Goal: Information Seeking & Learning: Find specific fact

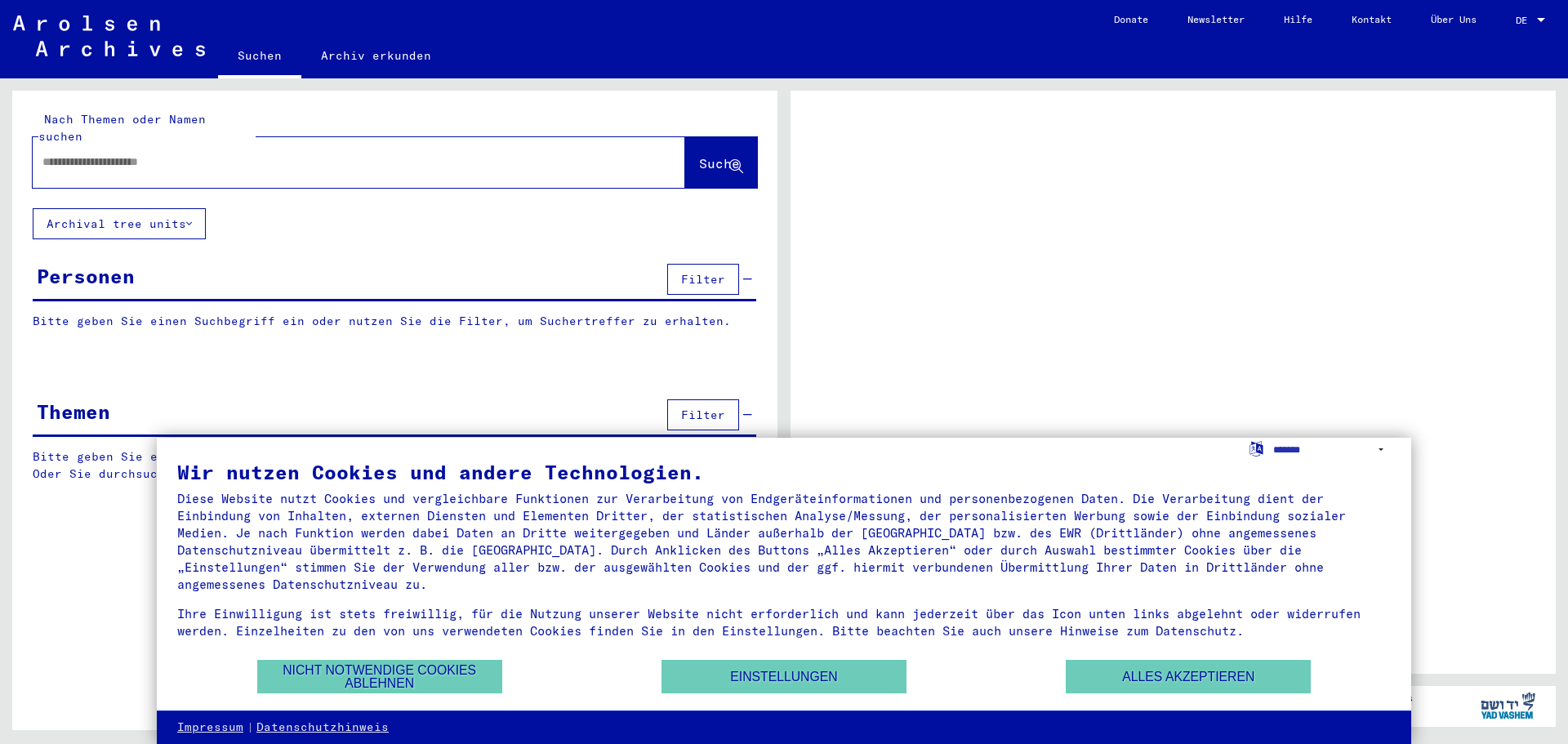
click at [314, 162] on input "text" at bounding box center [344, 162] width 604 height 17
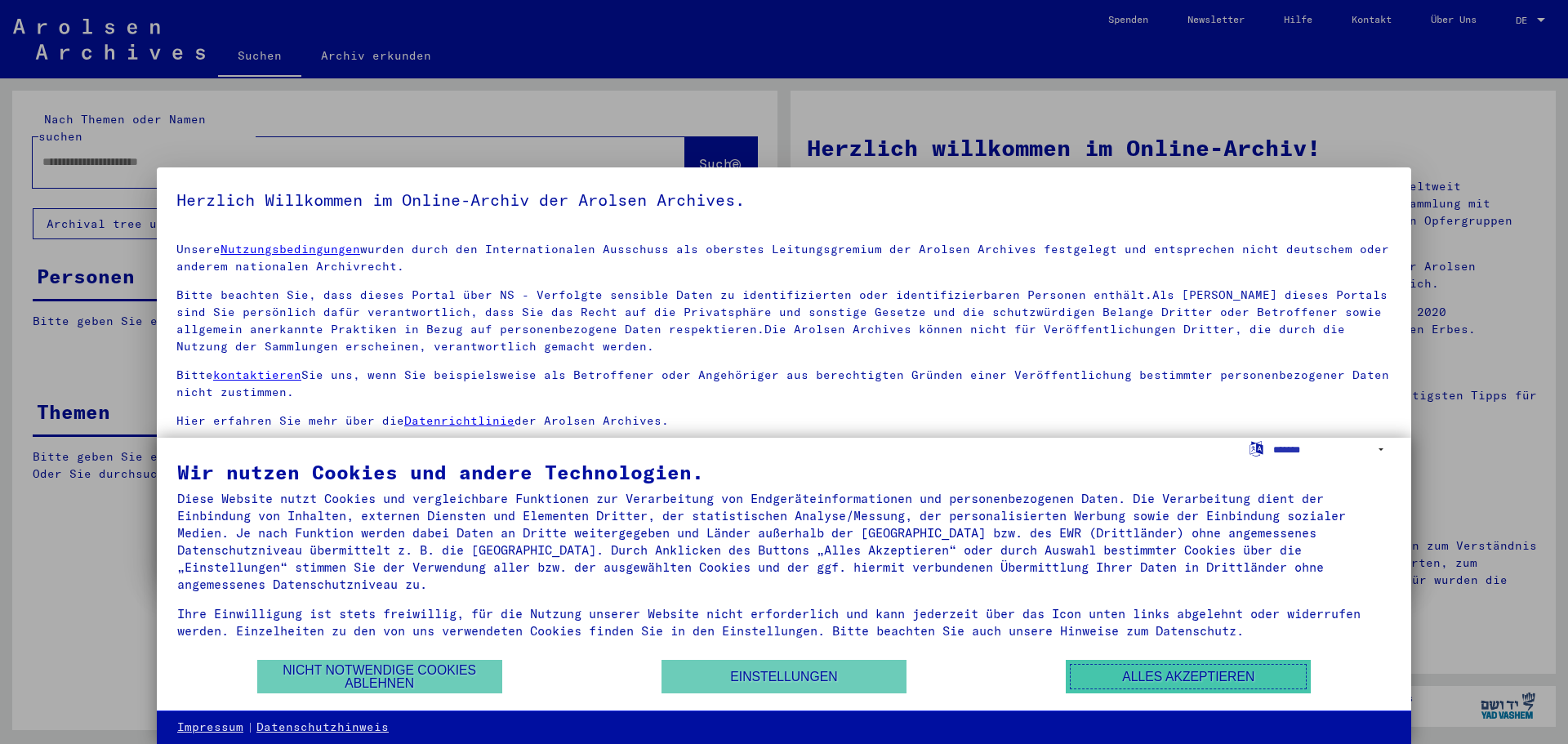
click at [1128, 688] on button "Alles akzeptieren" at bounding box center [1188, 676] width 245 height 34
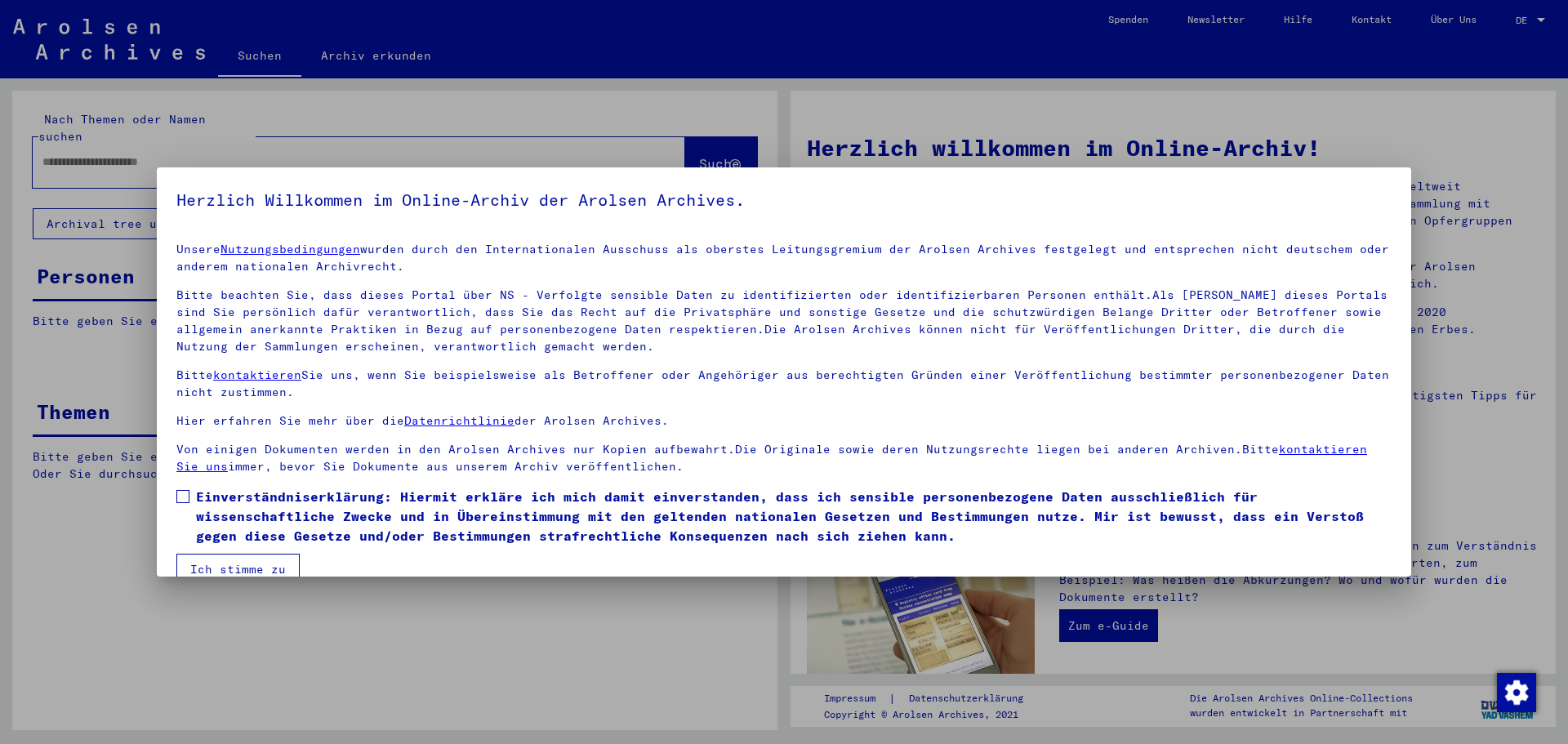
click at [1254, 151] on div at bounding box center [784, 372] width 1568 height 744
click at [181, 493] on span at bounding box center [183, 497] width 13 height 13
click at [250, 567] on button "Ich stimme zu" at bounding box center [237, 569] width 123 height 31
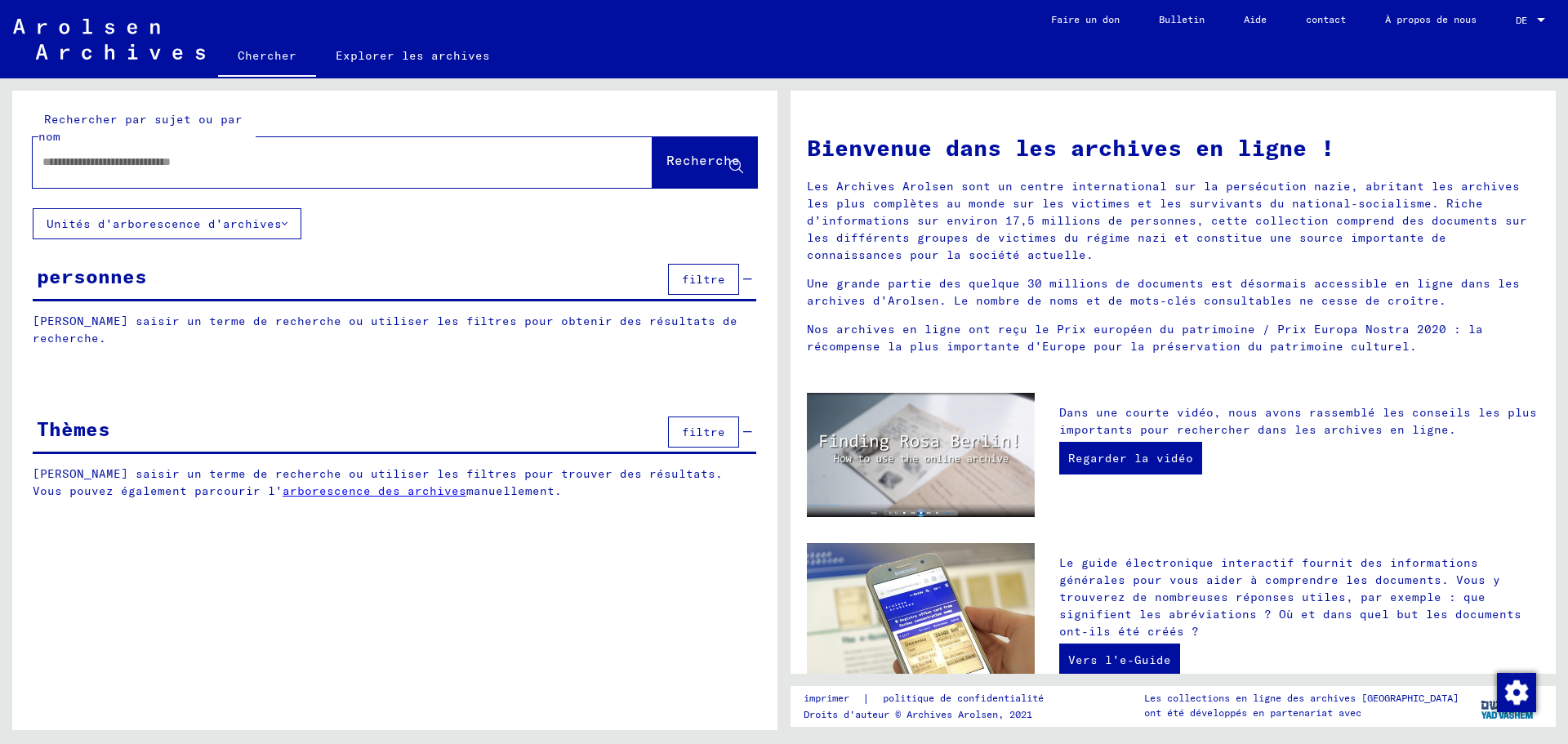
click at [247, 164] on input "text" at bounding box center [323, 162] width 561 height 17
type input "******"
click at [666, 164] on font "Recherche" at bounding box center [703, 160] width 74 height 16
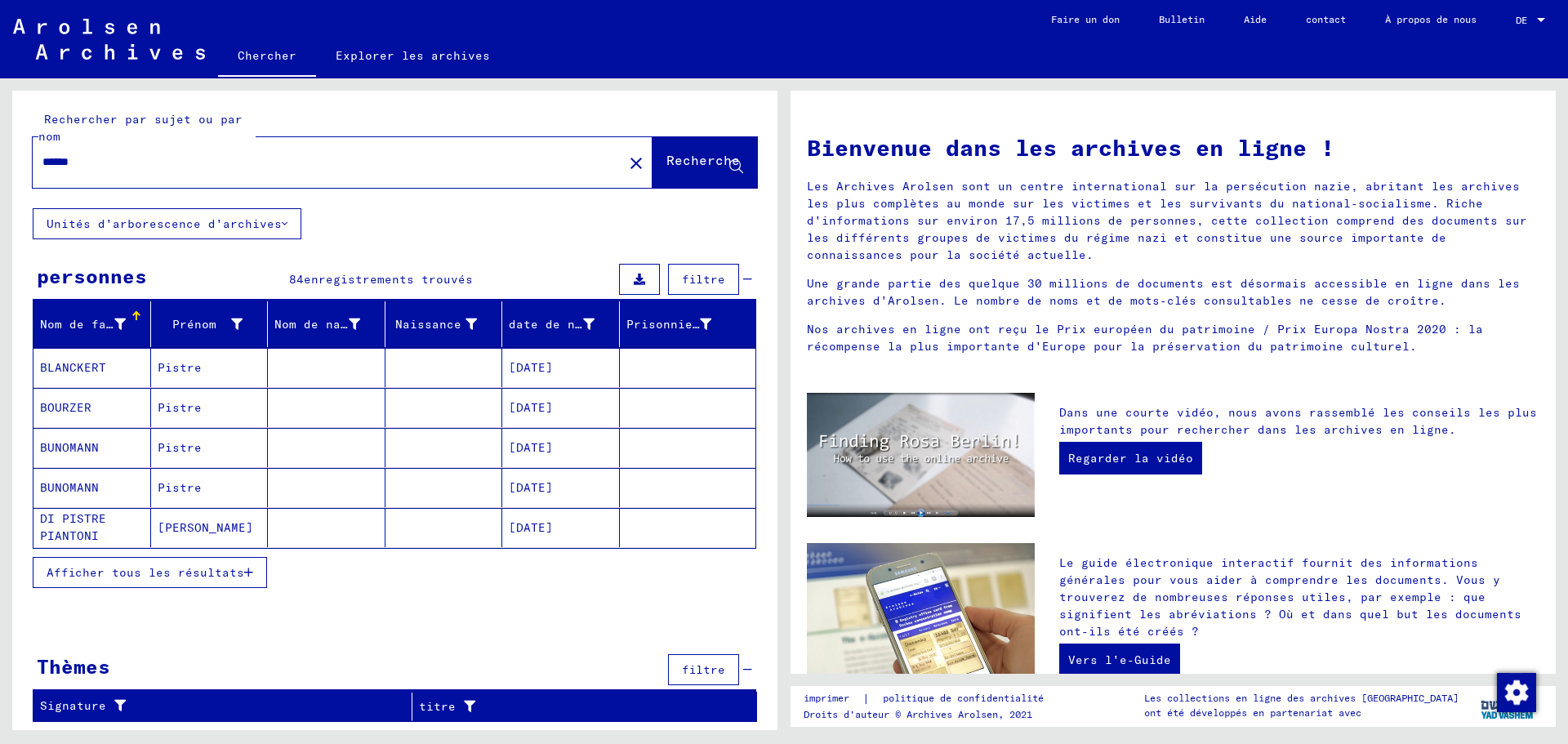
click at [172, 569] on font "Afficher tous les résultats" at bounding box center [146, 572] width 197 height 14
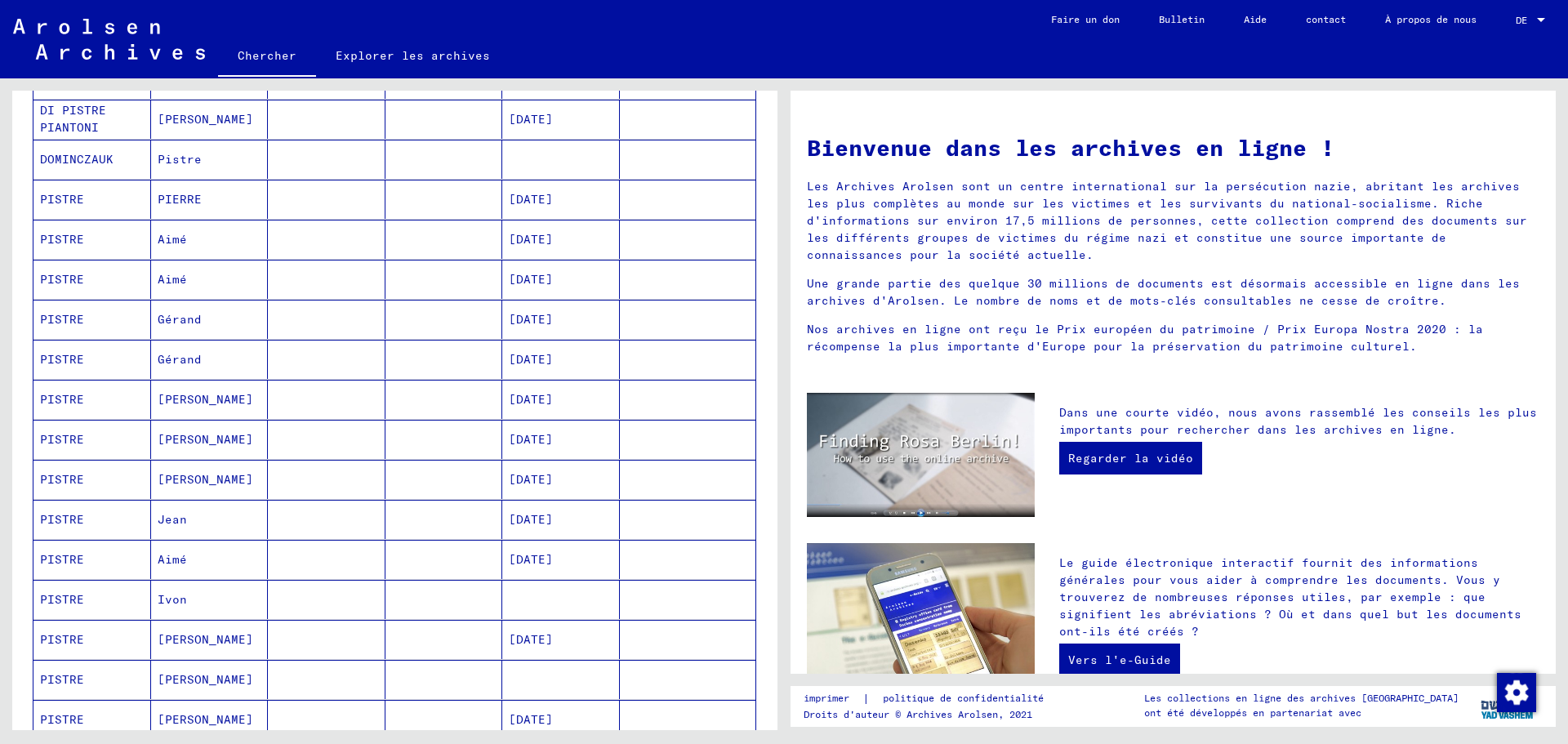
scroll to position [81, 0]
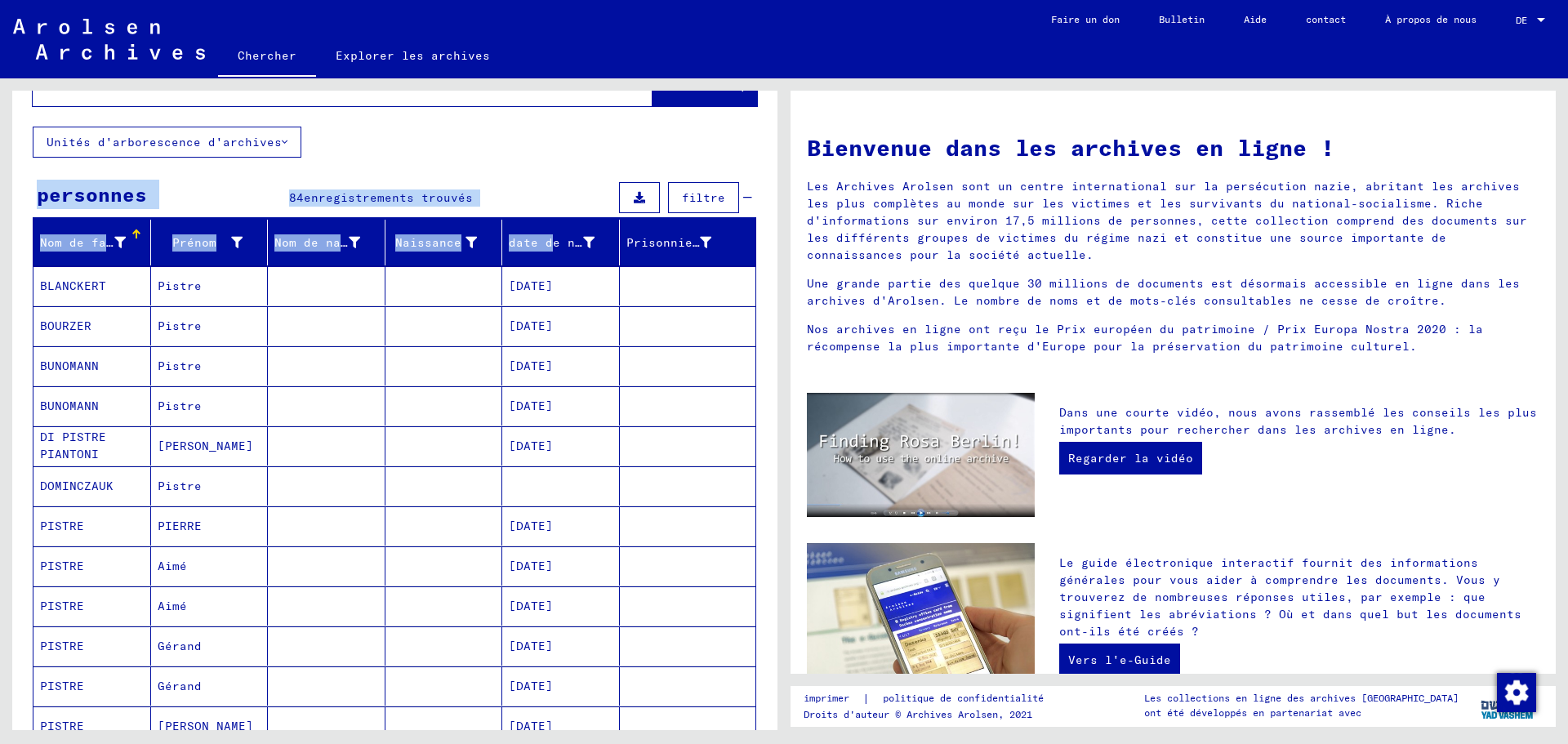
drag, startPoint x: 543, startPoint y: 241, endPoint x: 523, endPoint y: 153, distance: 90.2
click at [523, 153] on div "Rechercher par sujet ou par nom ****** close Recherche Unités d'arborescence d'…" at bounding box center [394, 739] width 765 height 1461
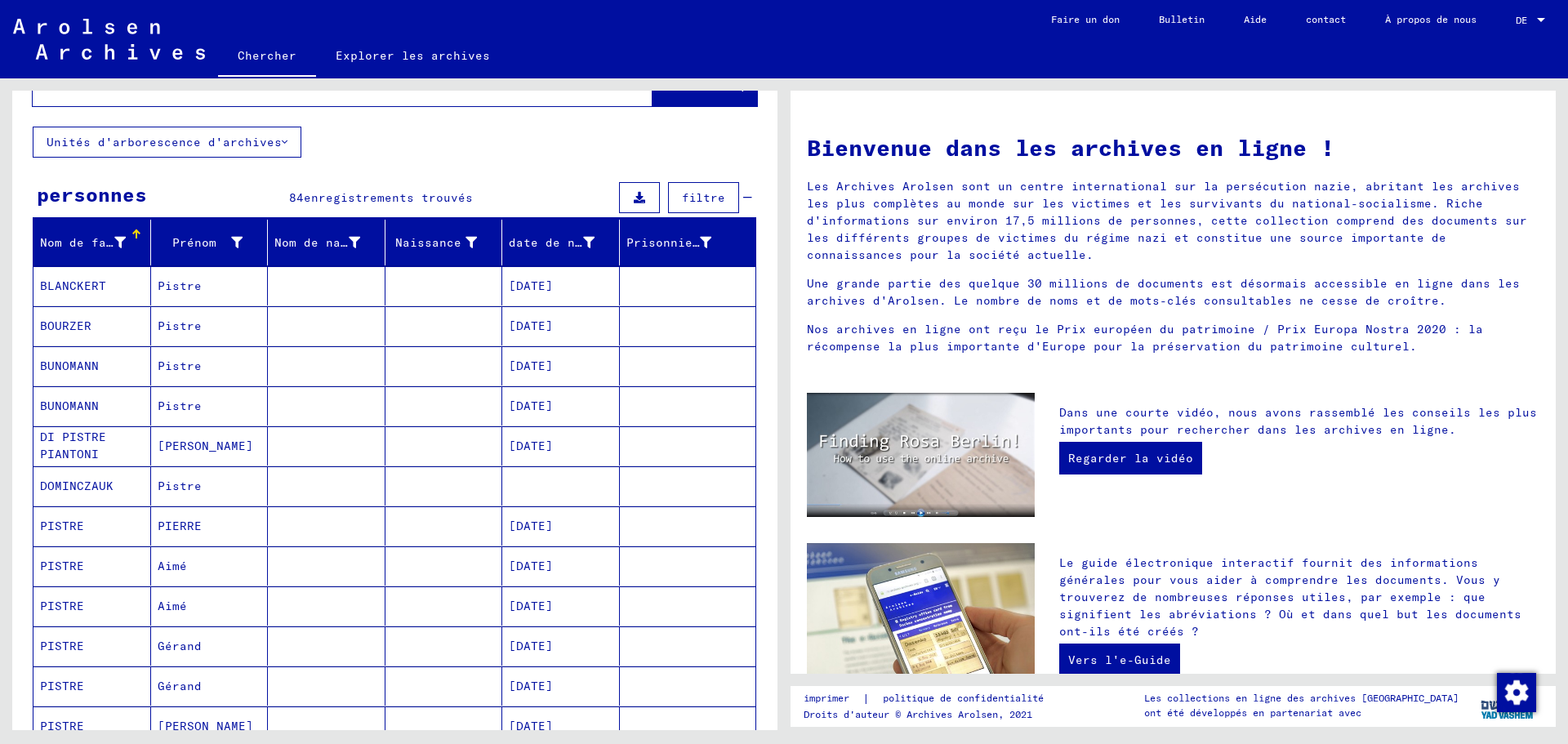
click at [533, 152] on div "Rechercher par sujet ou par nom ****** close Recherche Unités d'arborescence d'…" at bounding box center [394, 739] width 765 height 1461
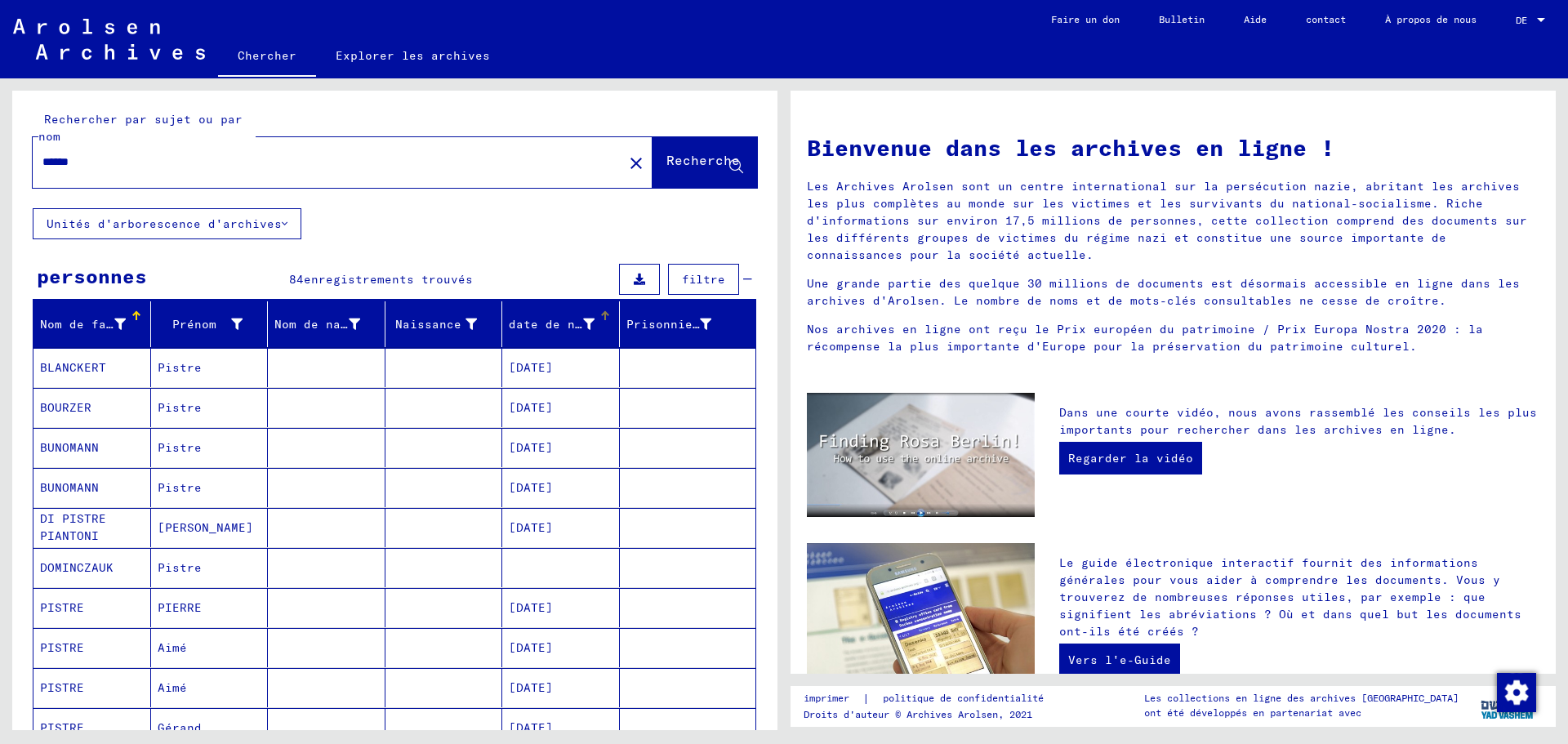
click at [559, 323] on font "date de naissance" at bounding box center [571, 324] width 125 height 14
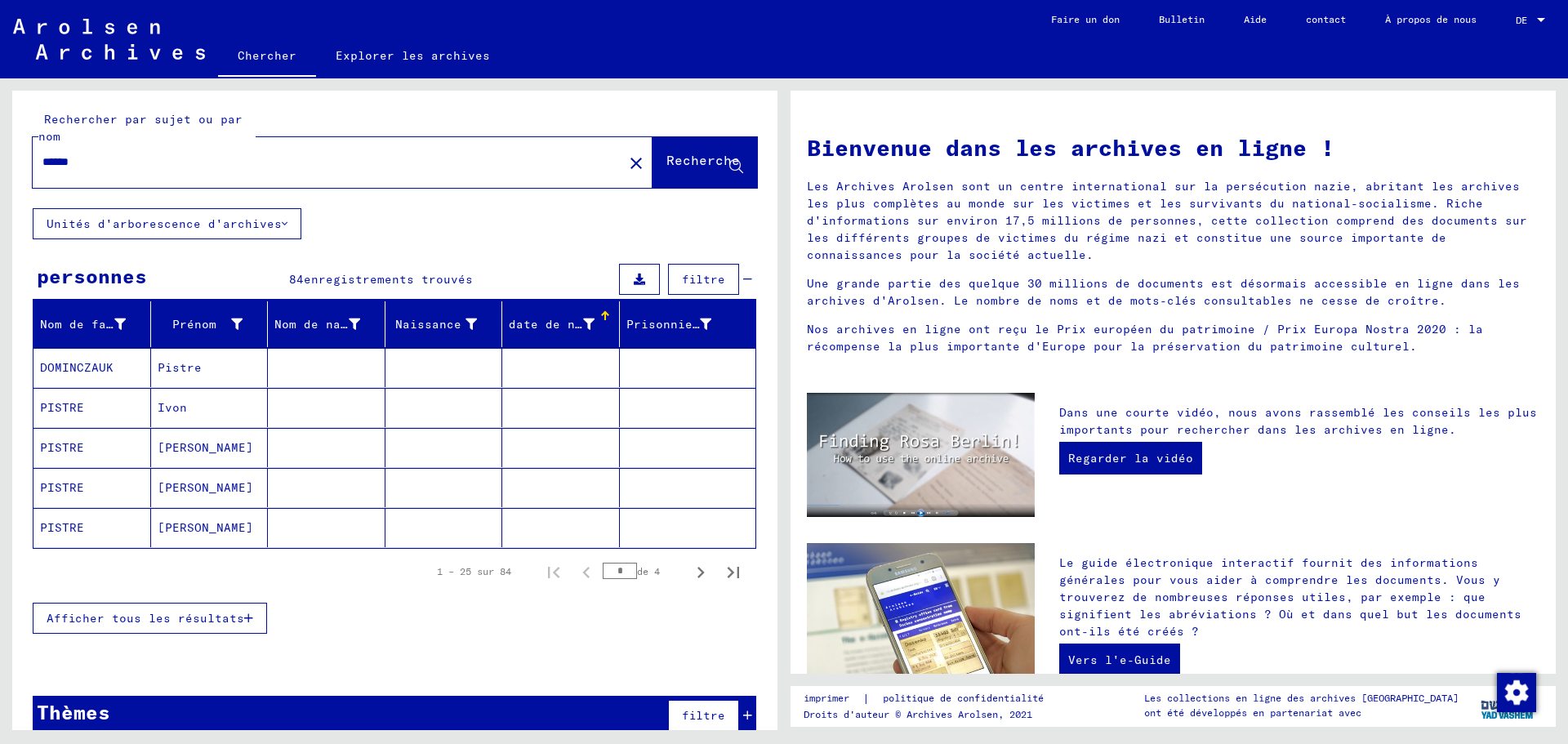
click at [559, 323] on font "date de naissance" at bounding box center [571, 324] width 125 height 14
click at [690, 571] on icon "Page suivante" at bounding box center [701, 573] width 23 height 23
type input "*"
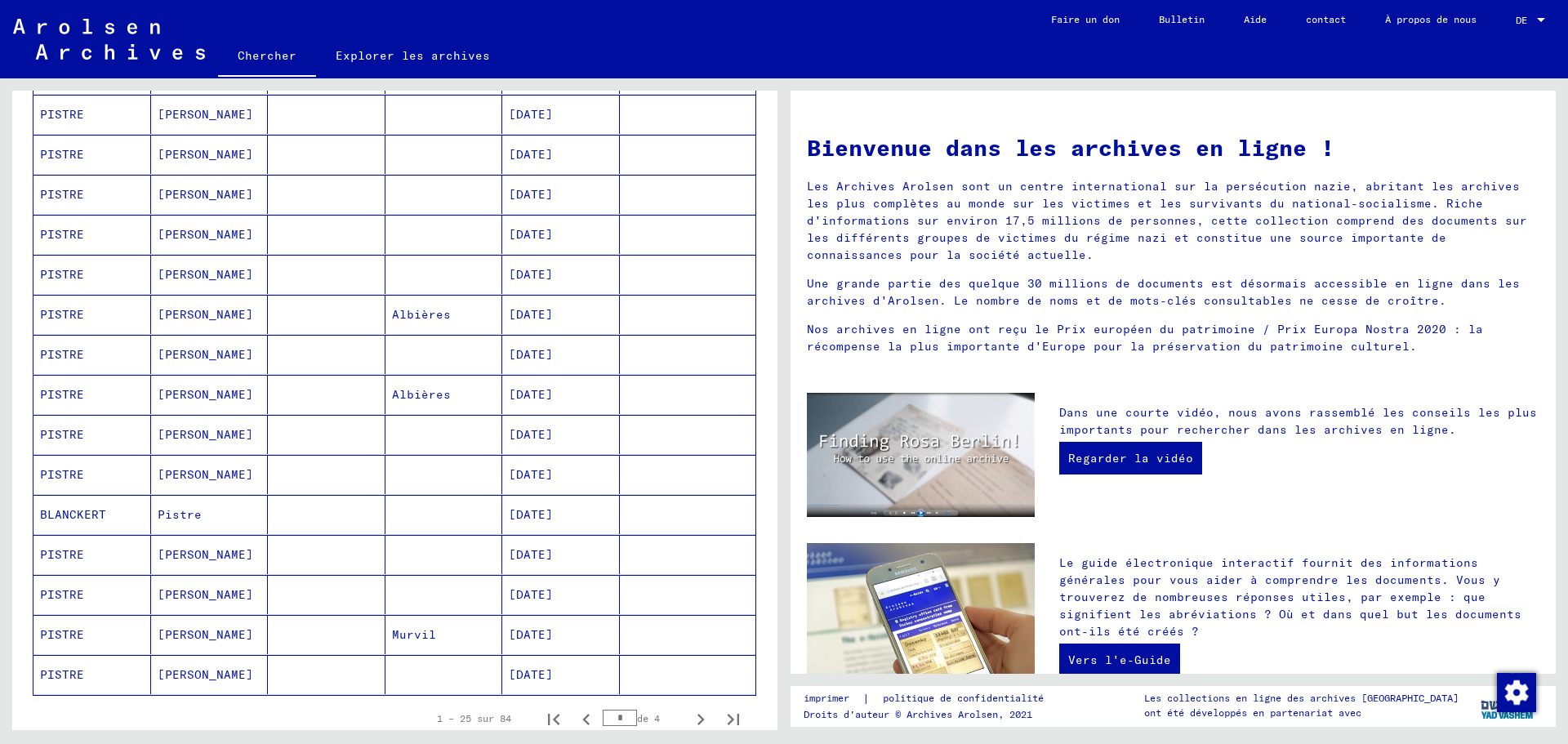
scroll to position [735, 0]
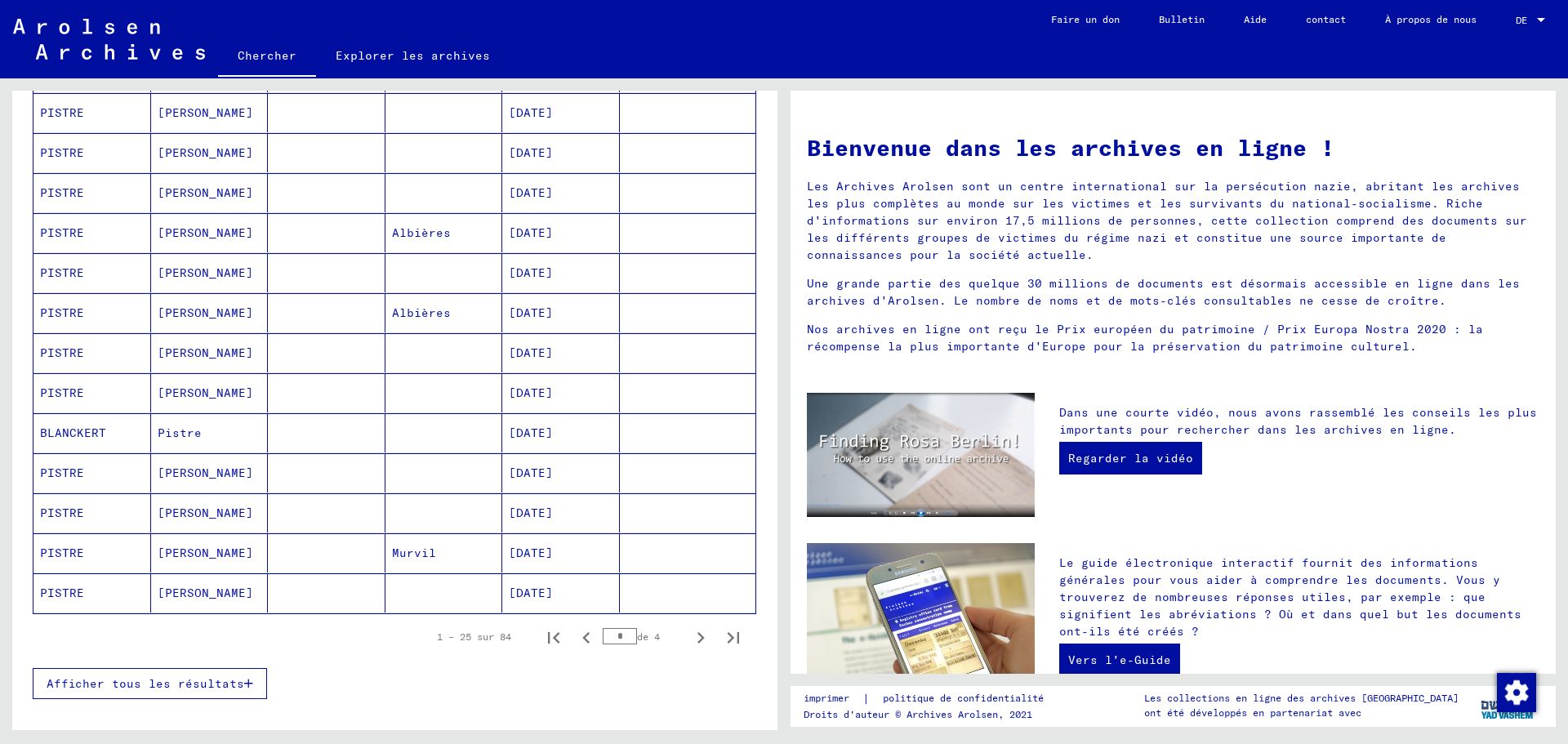
drag, startPoint x: 428, startPoint y: 475, endPoint x: 101, endPoint y: 470, distance: 327.0
click at [101, 470] on mat-cell "PISTRE" at bounding box center [92, 473] width 118 height 39
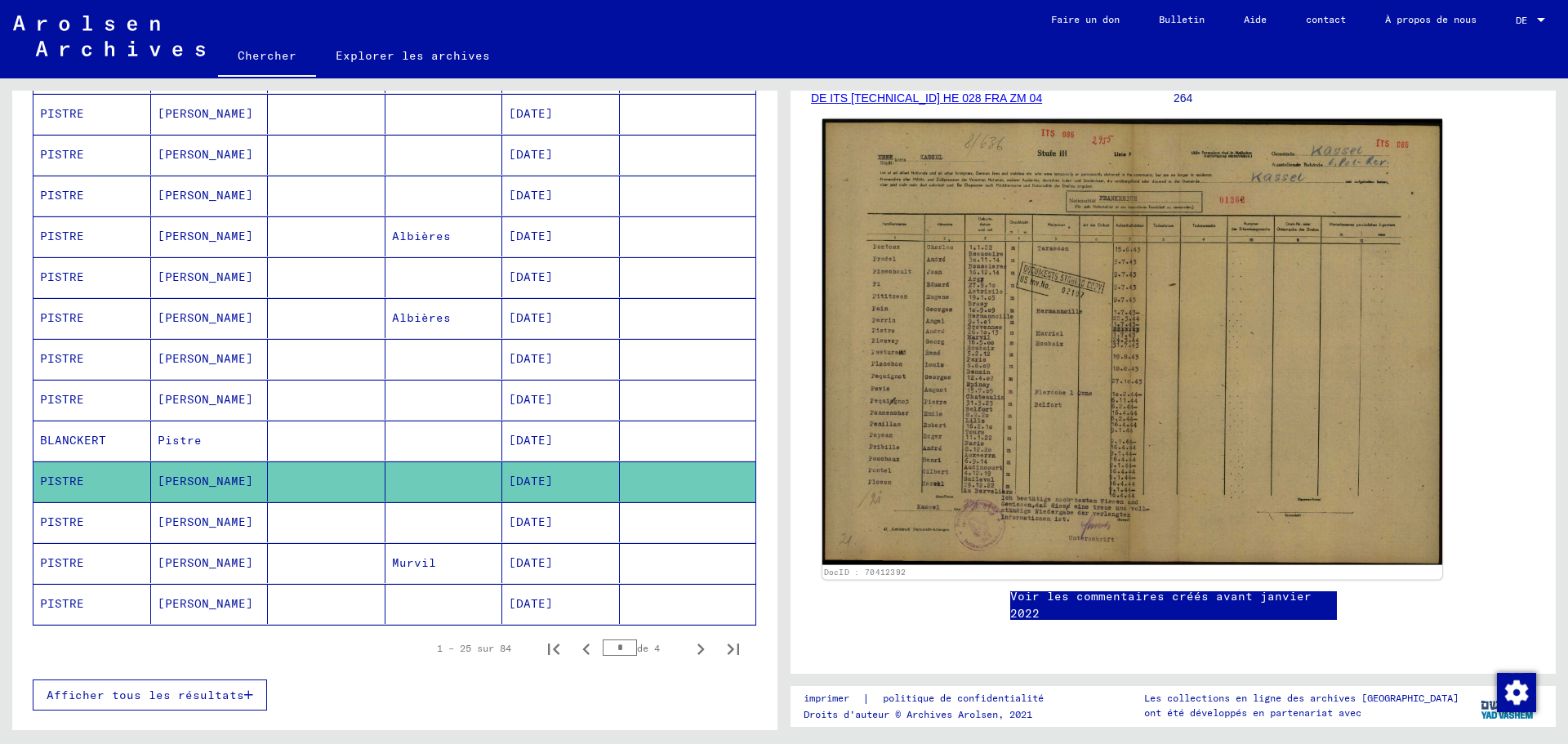
scroll to position [120, 0]
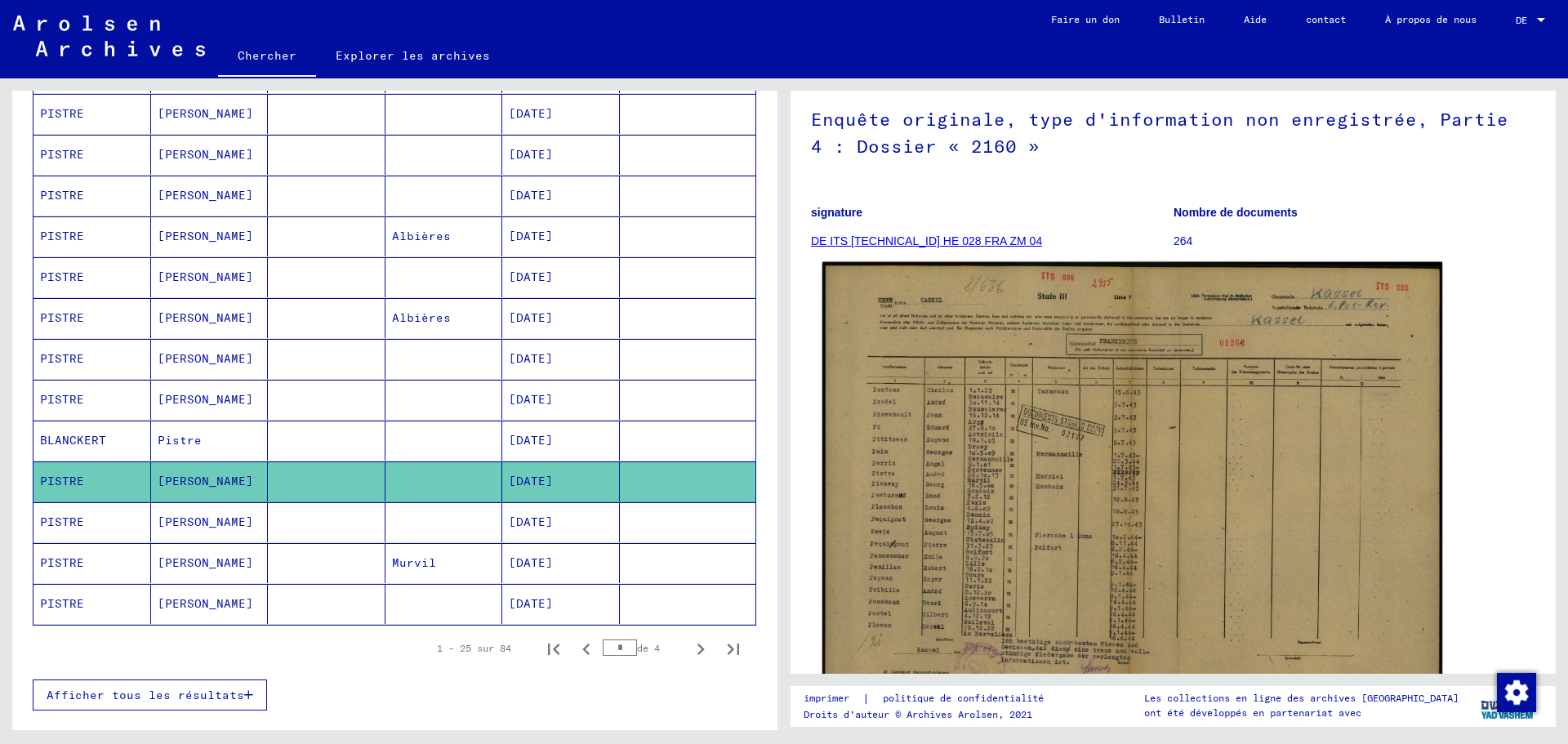
click at [1034, 455] on img at bounding box center [1132, 485] width 620 height 446
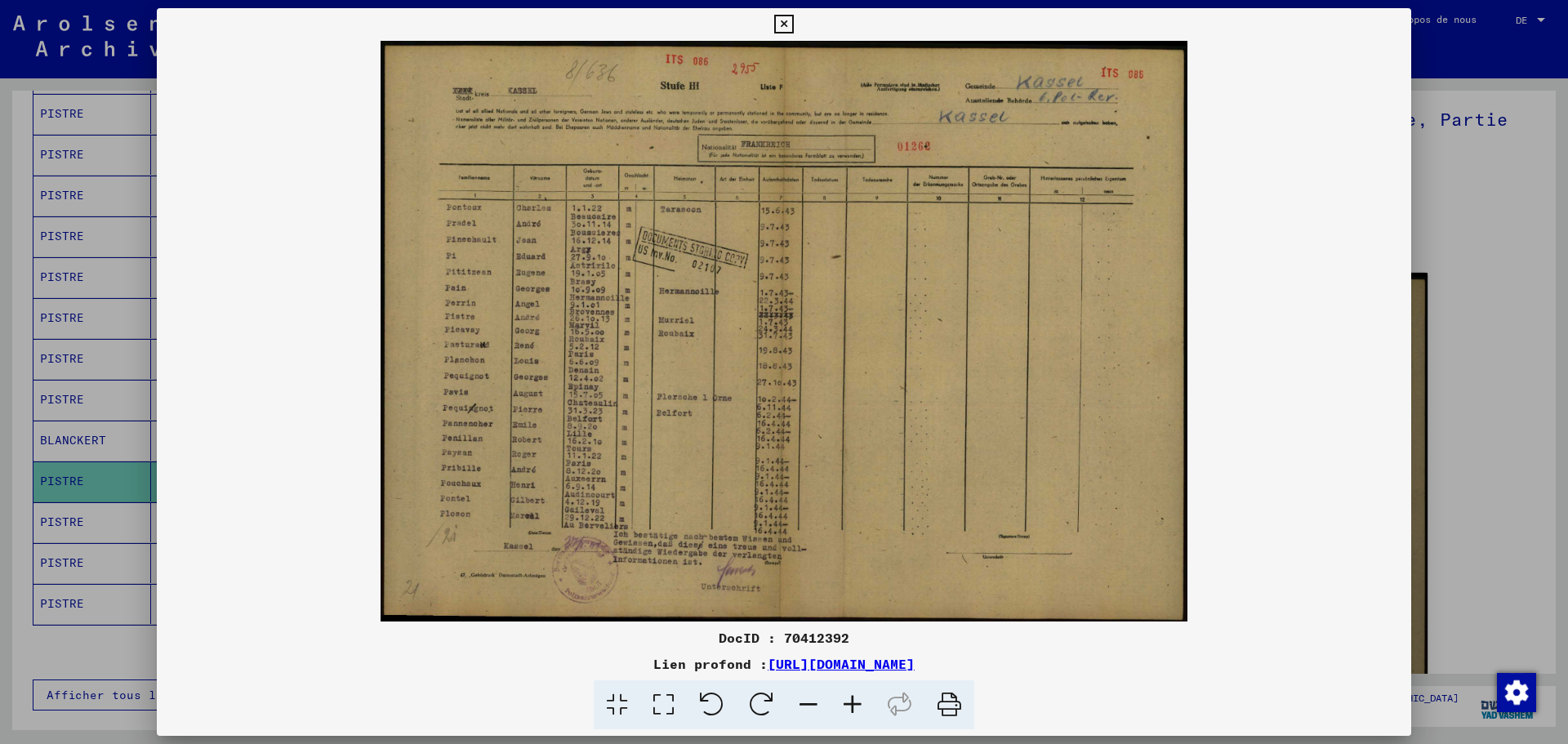
click at [88, 337] on div at bounding box center [784, 372] width 1568 height 744
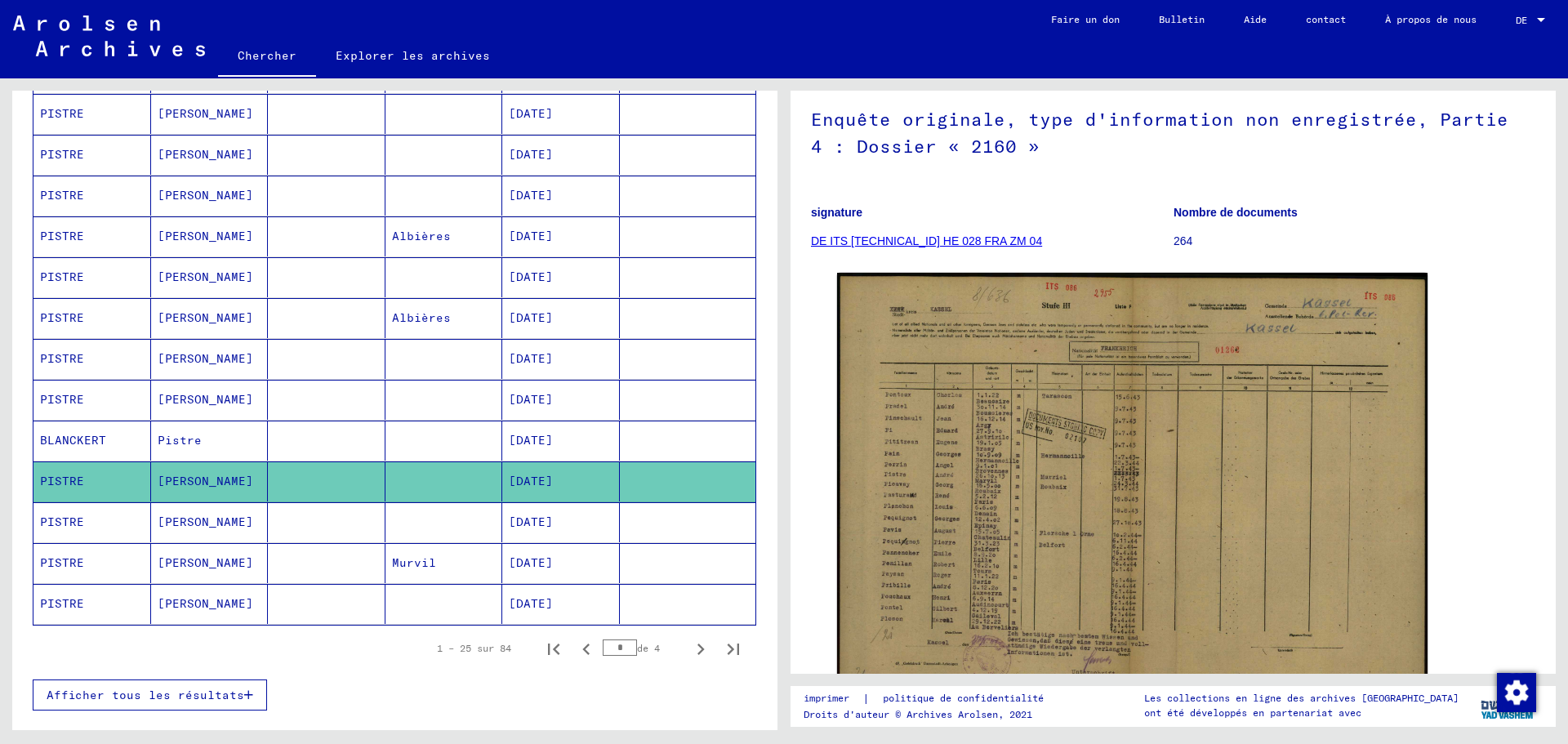
click at [205, 519] on mat-cell "[PERSON_NAME]" at bounding box center [210, 523] width 118 height 40
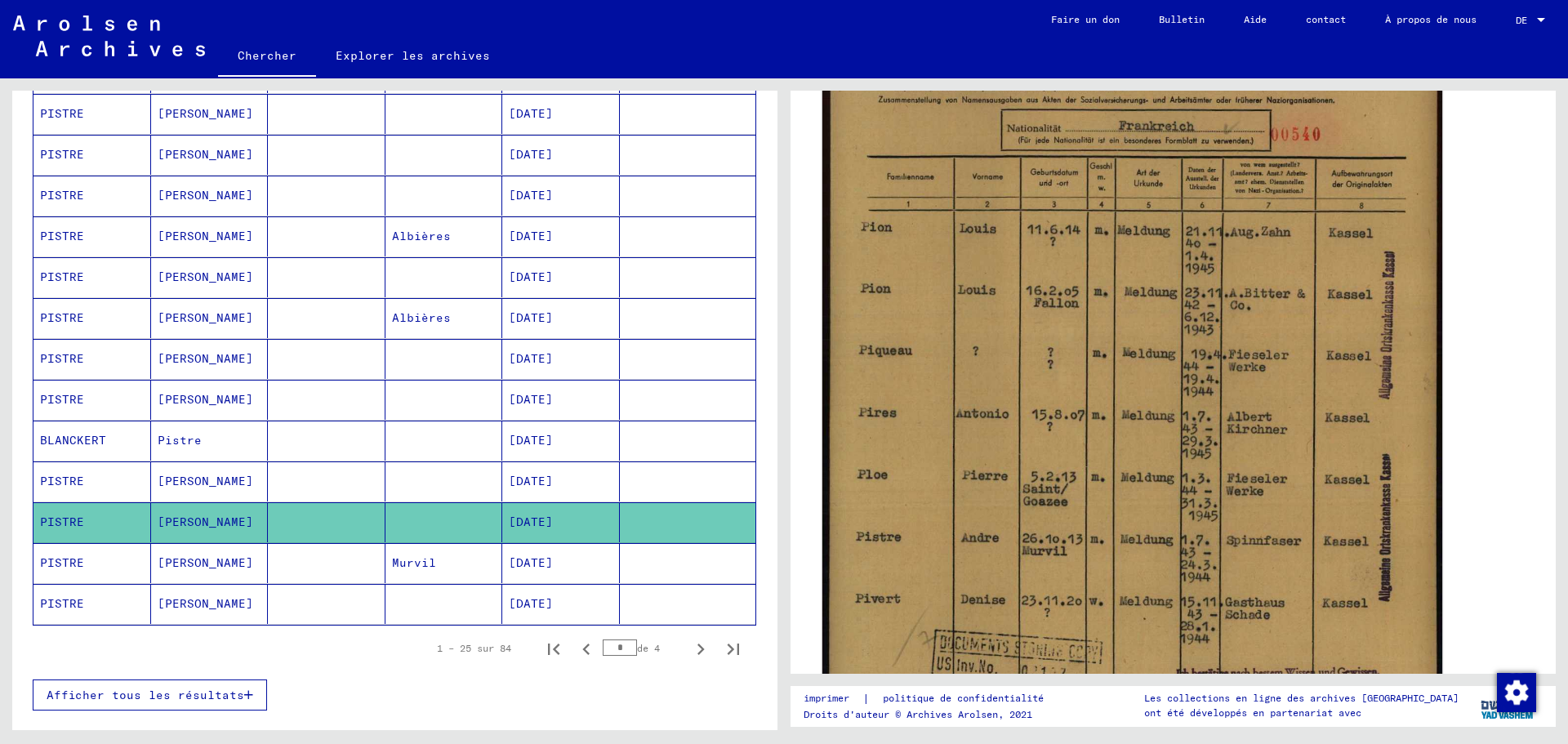
scroll to position [490, 0]
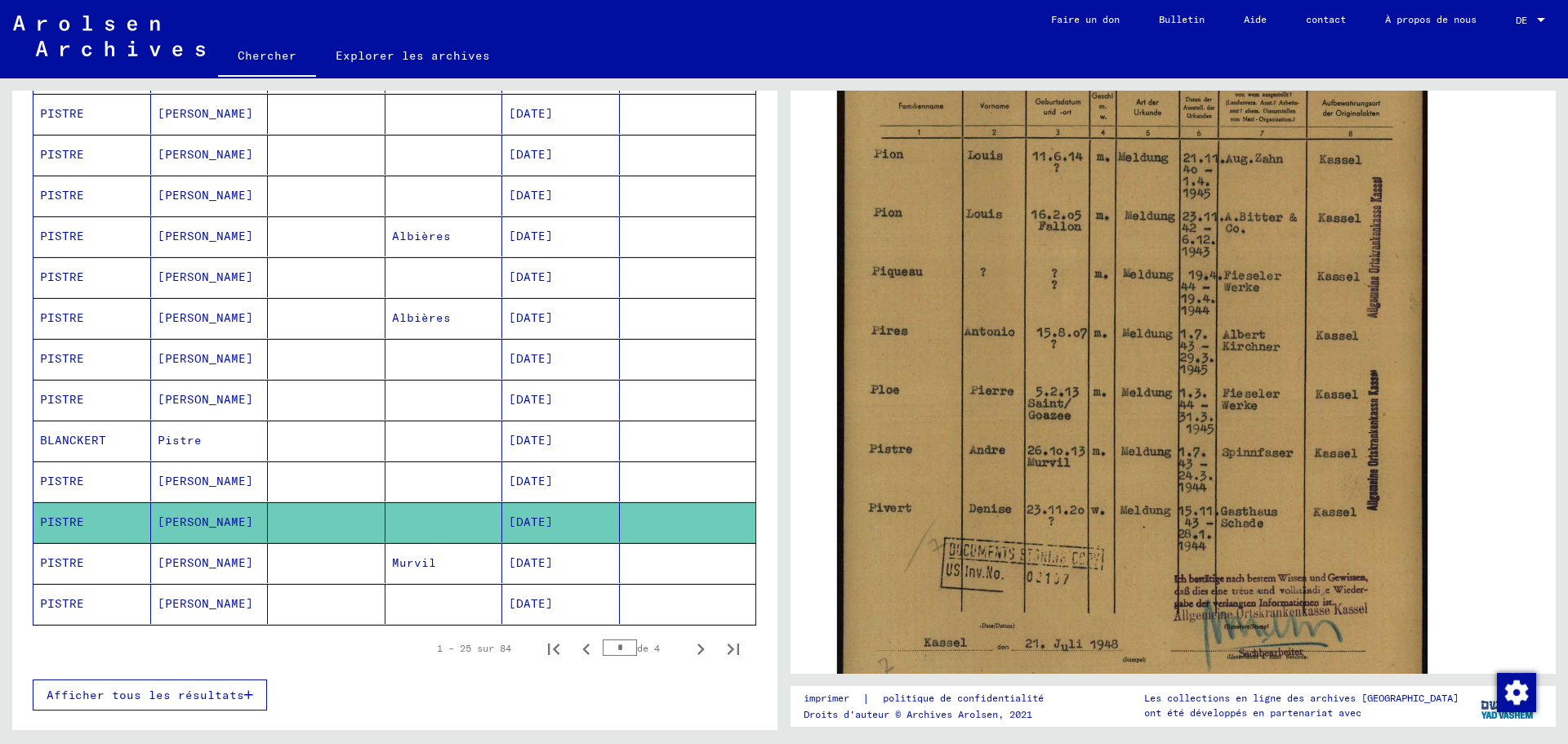
click at [305, 560] on mat-cell at bounding box center [326, 563] width 118 height 40
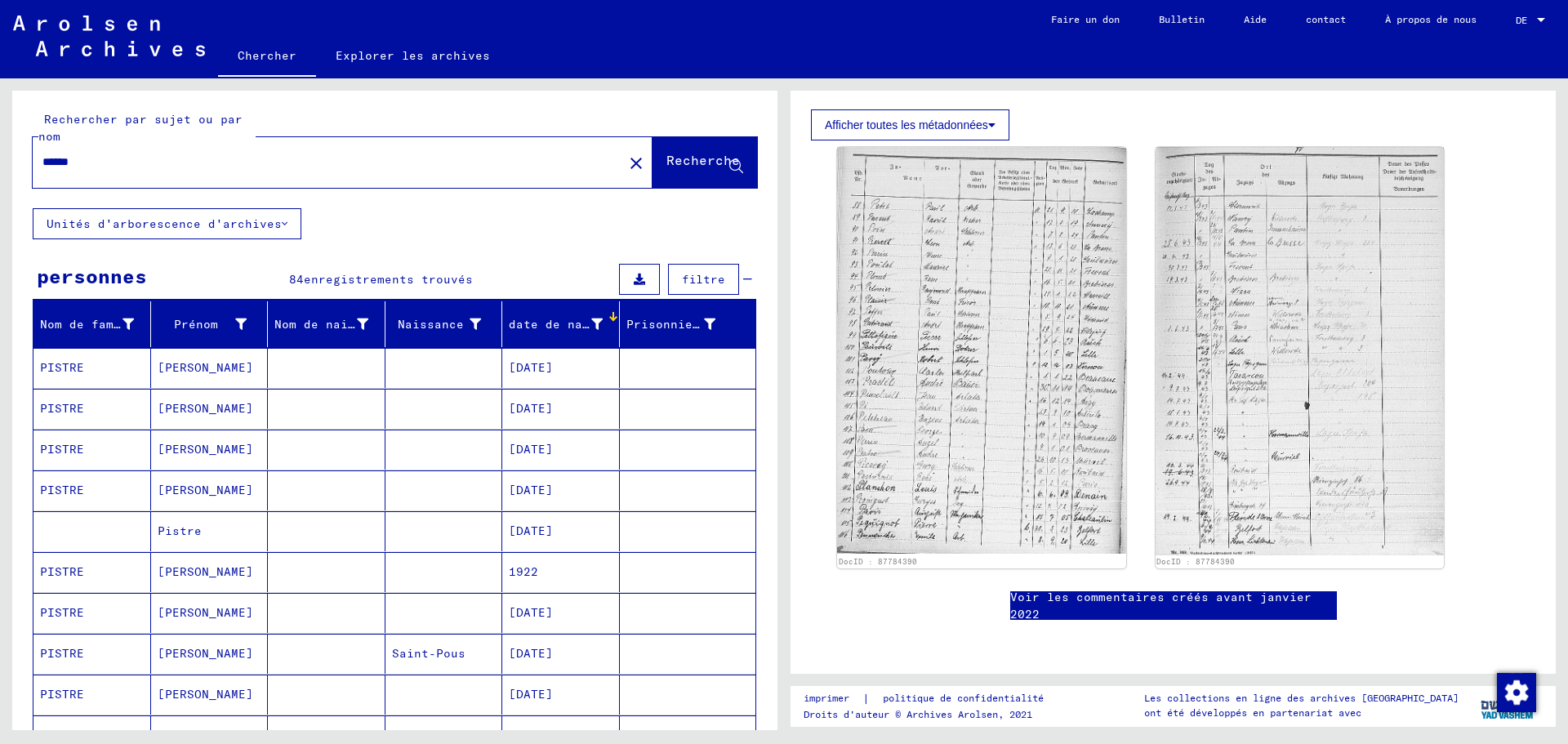
click at [145, 168] on input "******" at bounding box center [327, 162] width 571 height 17
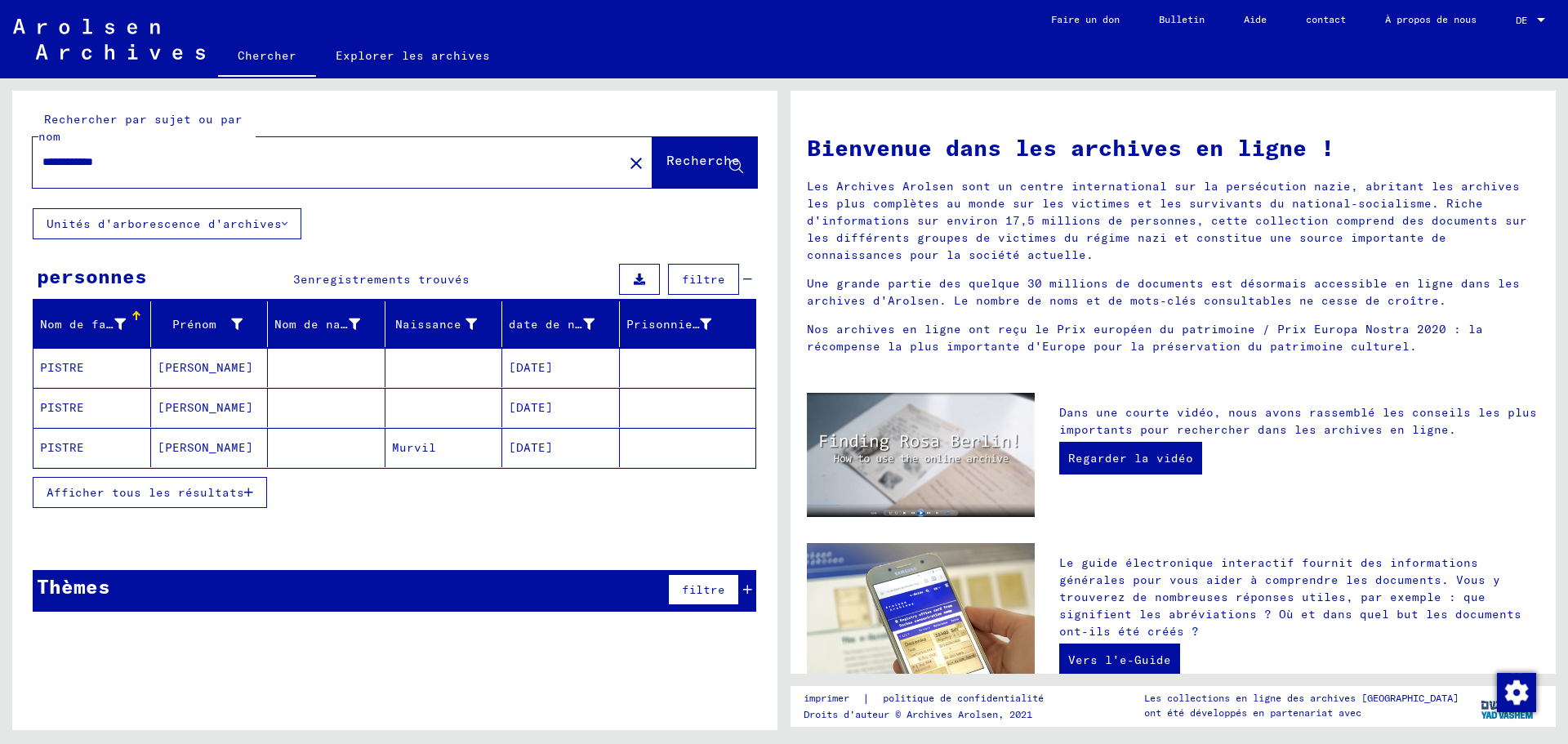
click at [80, 163] on input "**********" at bounding box center [323, 162] width 561 height 17
click at [708, 164] on font "Recherche" at bounding box center [703, 160] width 74 height 16
drag, startPoint x: 88, startPoint y: 160, endPoint x: -5, endPoint y: 162, distance: 93.0
click at [0, 162] on html "**********" at bounding box center [784, 372] width 1568 height 744
click at [86, 158] on input "**********" at bounding box center [323, 162] width 561 height 17
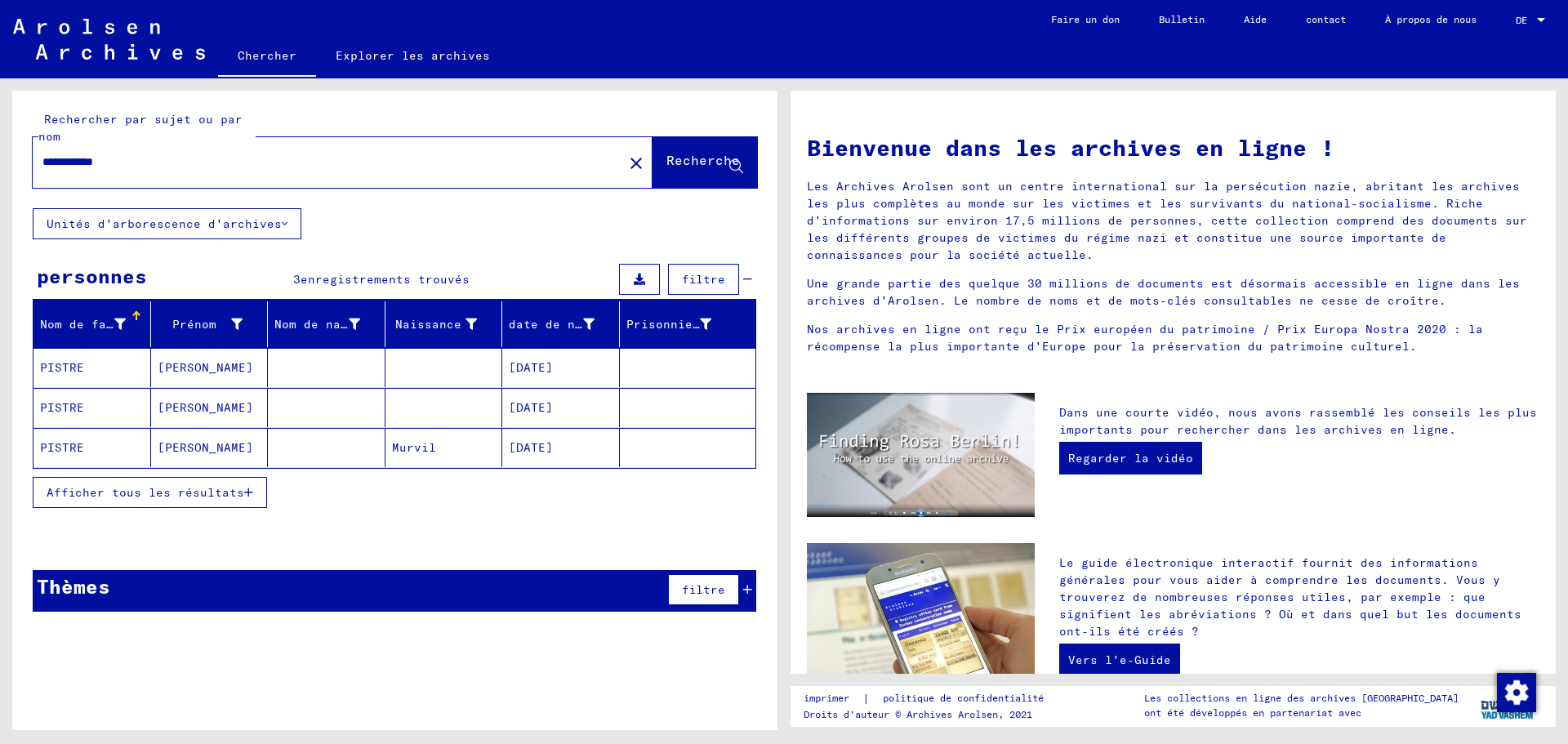
drag, startPoint x: 86, startPoint y: 156, endPoint x: -11, endPoint y: 166, distance: 97.5
click at [0, 166] on html "**********" at bounding box center [784, 372] width 1568 height 744
paste input "text"
click at [695, 169] on font "Recherche" at bounding box center [703, 160] width 74 height 16
click at [207, 492] on font "Afficher tous les résultats" at bounding box center [146, 492] width 197 height 14
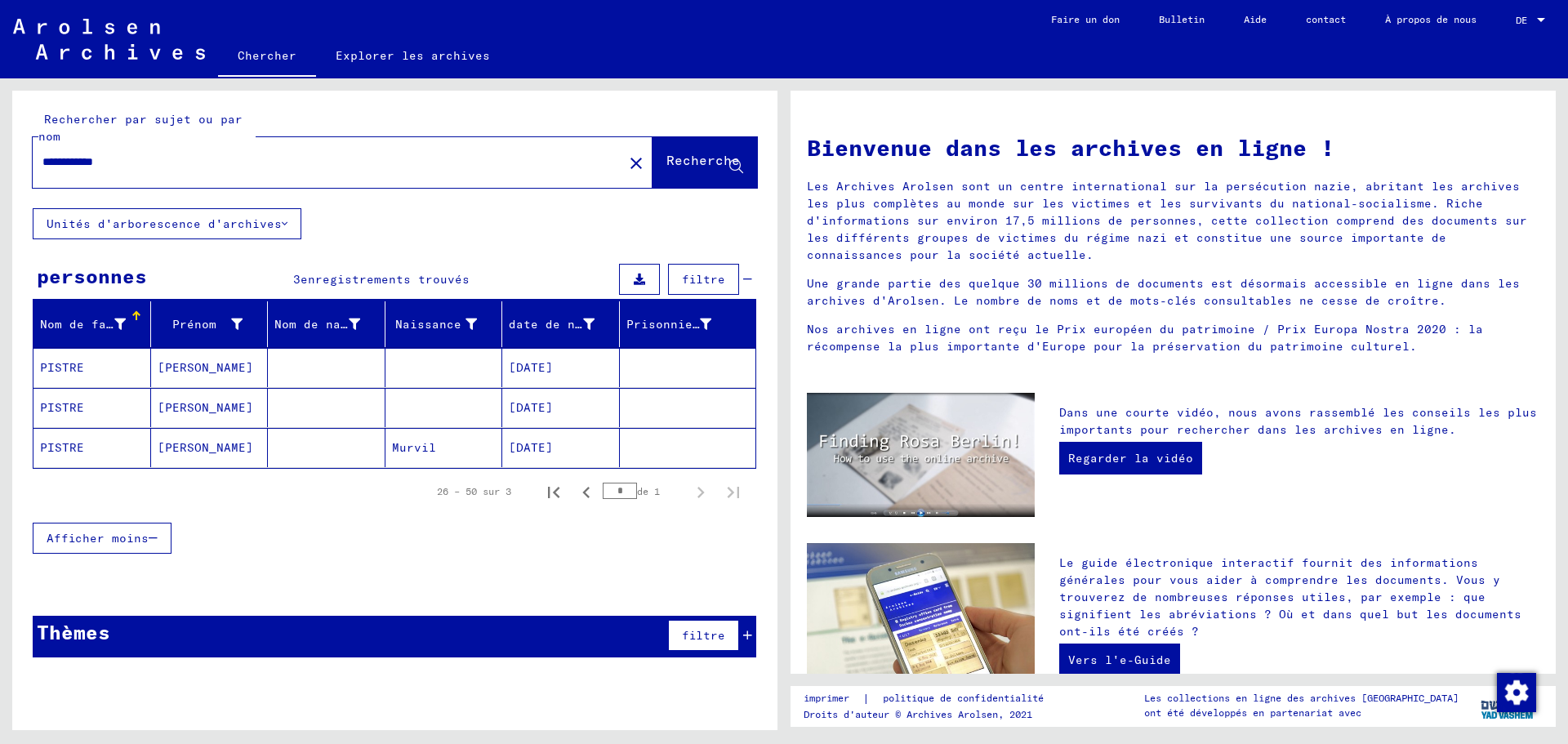
drag, startPoint x: 175, startPoint y: 162, endPoint x: 240, endPoint y: 166, distance: 65.1
click at [207, 162] on input "**********" at bounding box center [323, 162] width 561 height 17
type input "******"
click at [666, 168] on font "Recherche" at bounding box center [703, 160] width 74 height 16
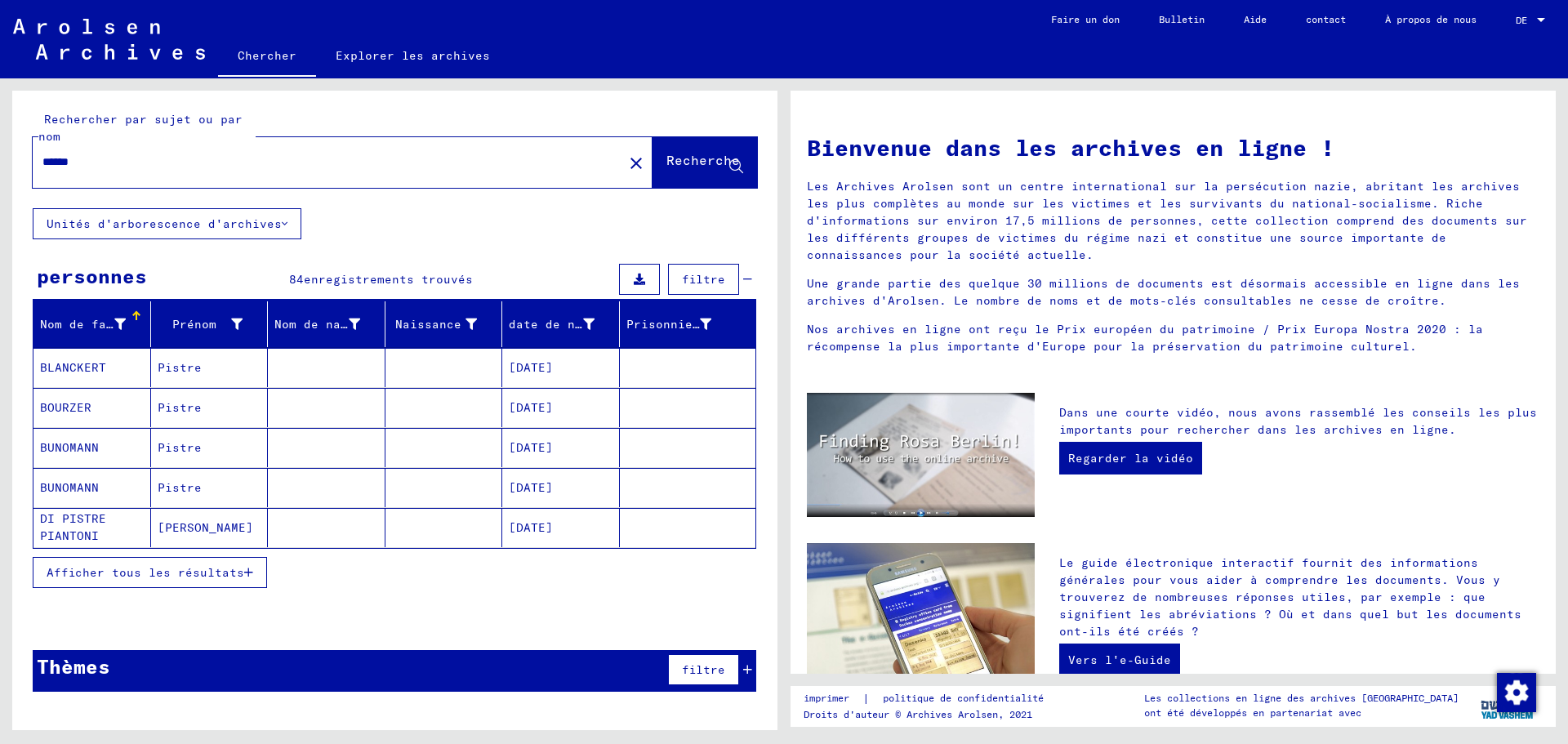
click at [205, 570] on font "Afficher tous les résultats" at bounding box center [146, 572] width 197 height 14
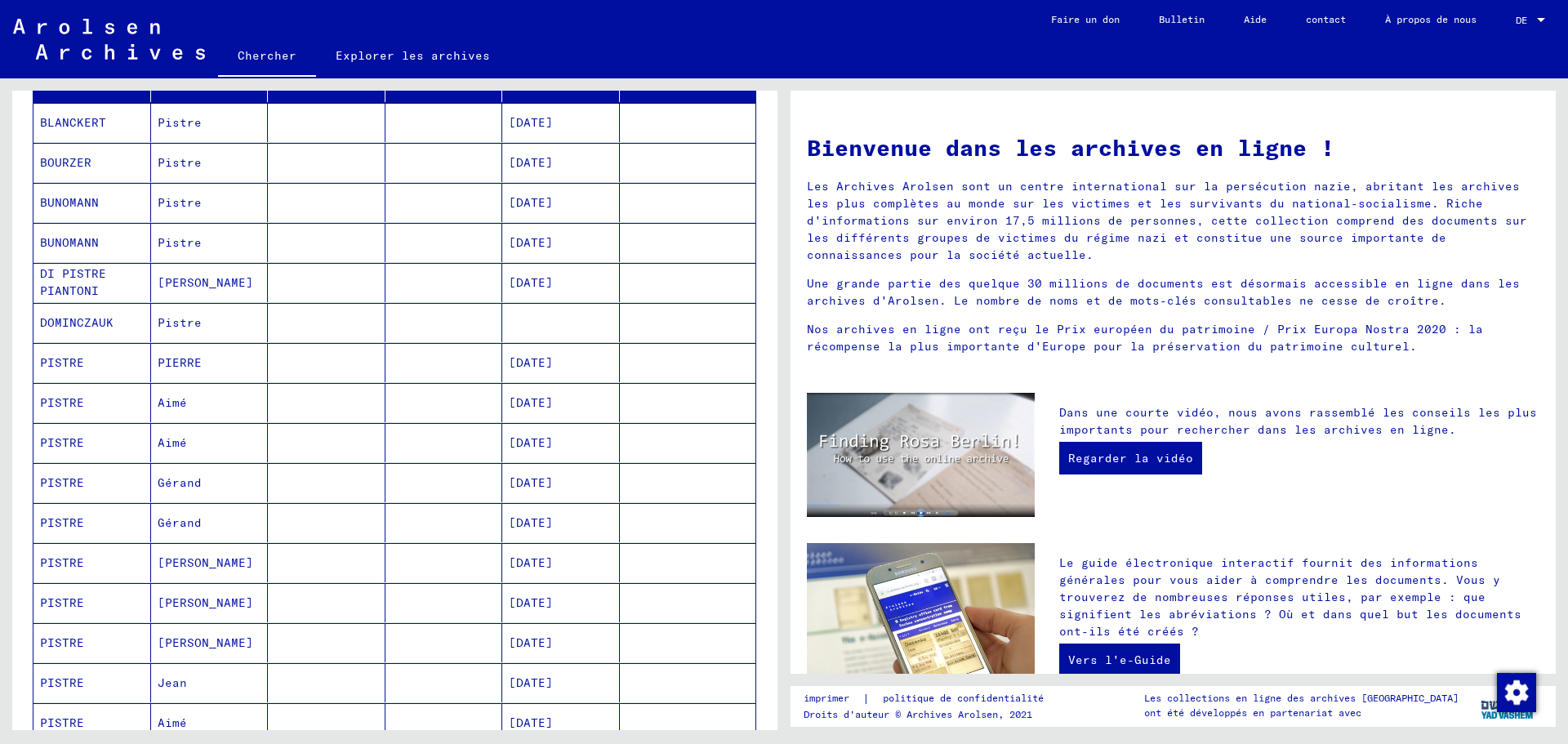
scroll to position [164, 0]
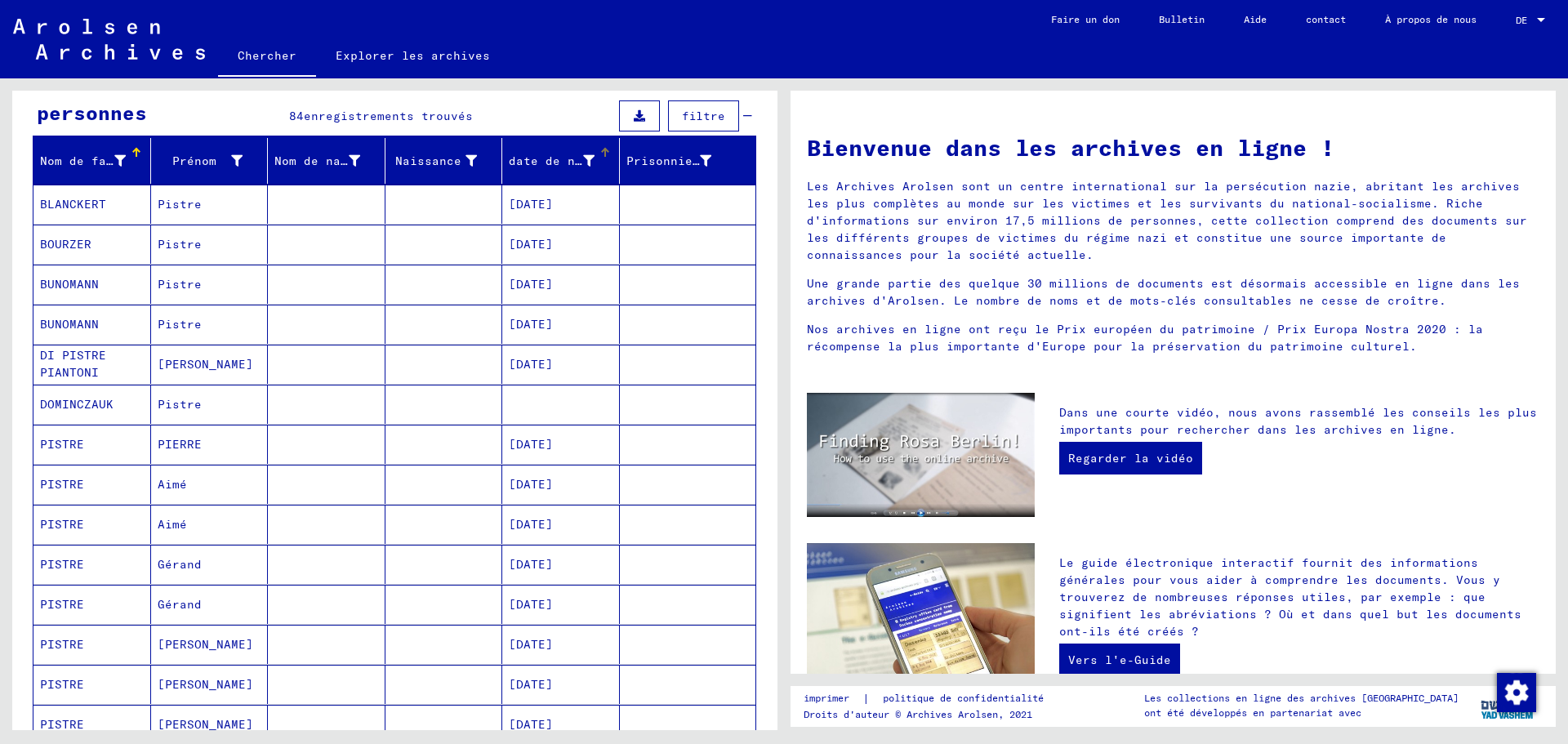
click at [541, 154] on font "date de naissance" at bounding box center [571, 160] width 125 height 14
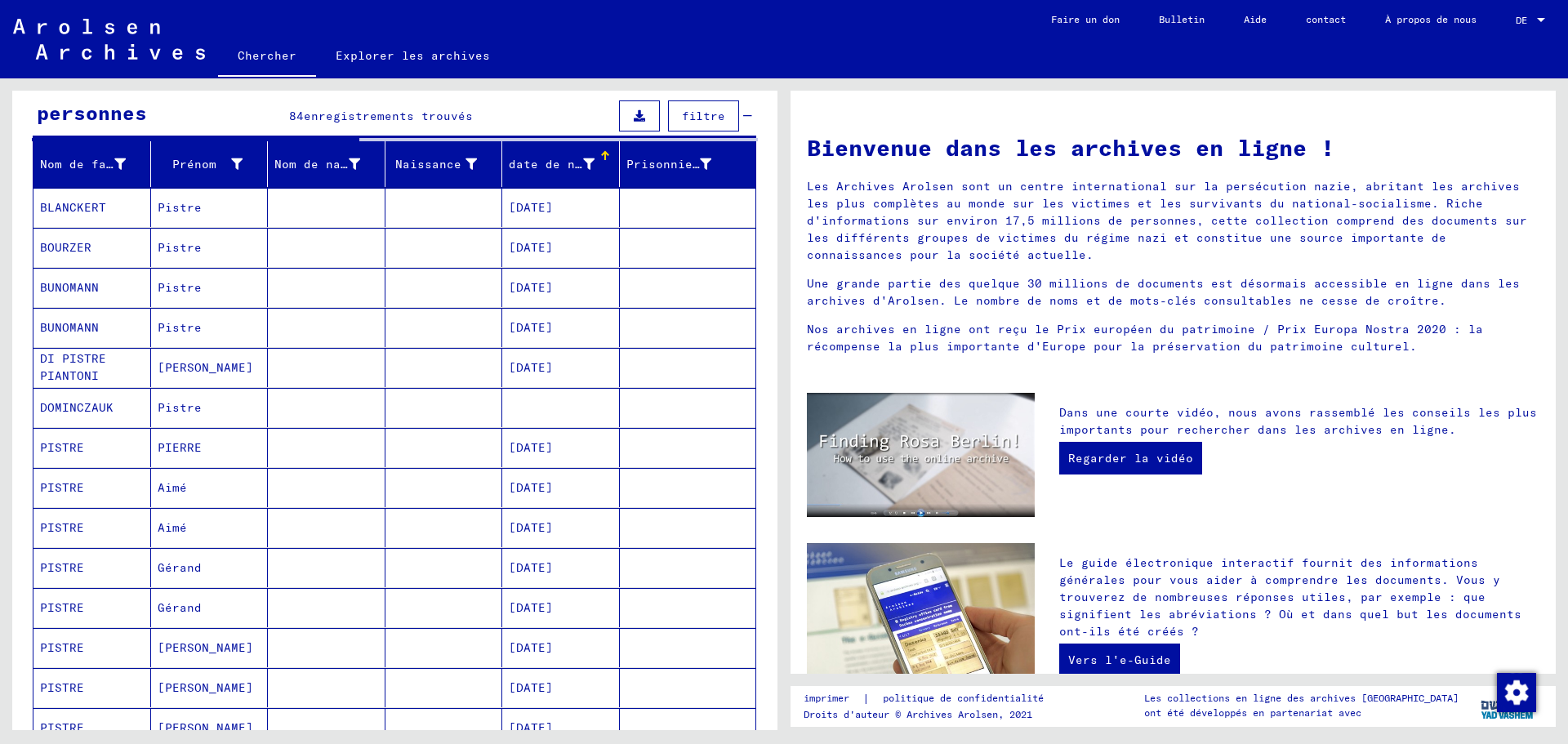
scroll to position [25, 0]
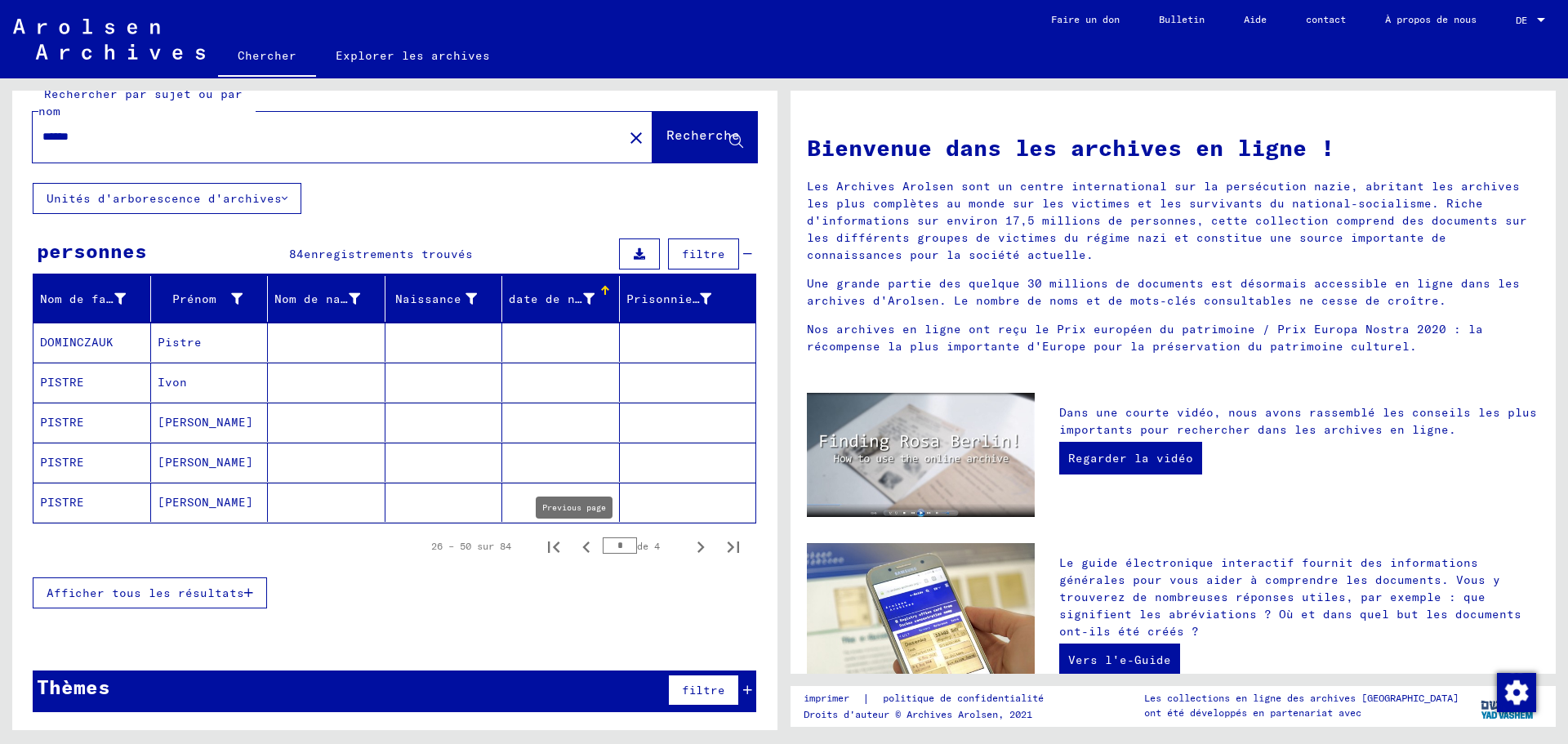
click at [577, 549] on icon "Page précédente" at bounding box center [587, 548] width 23 height 23
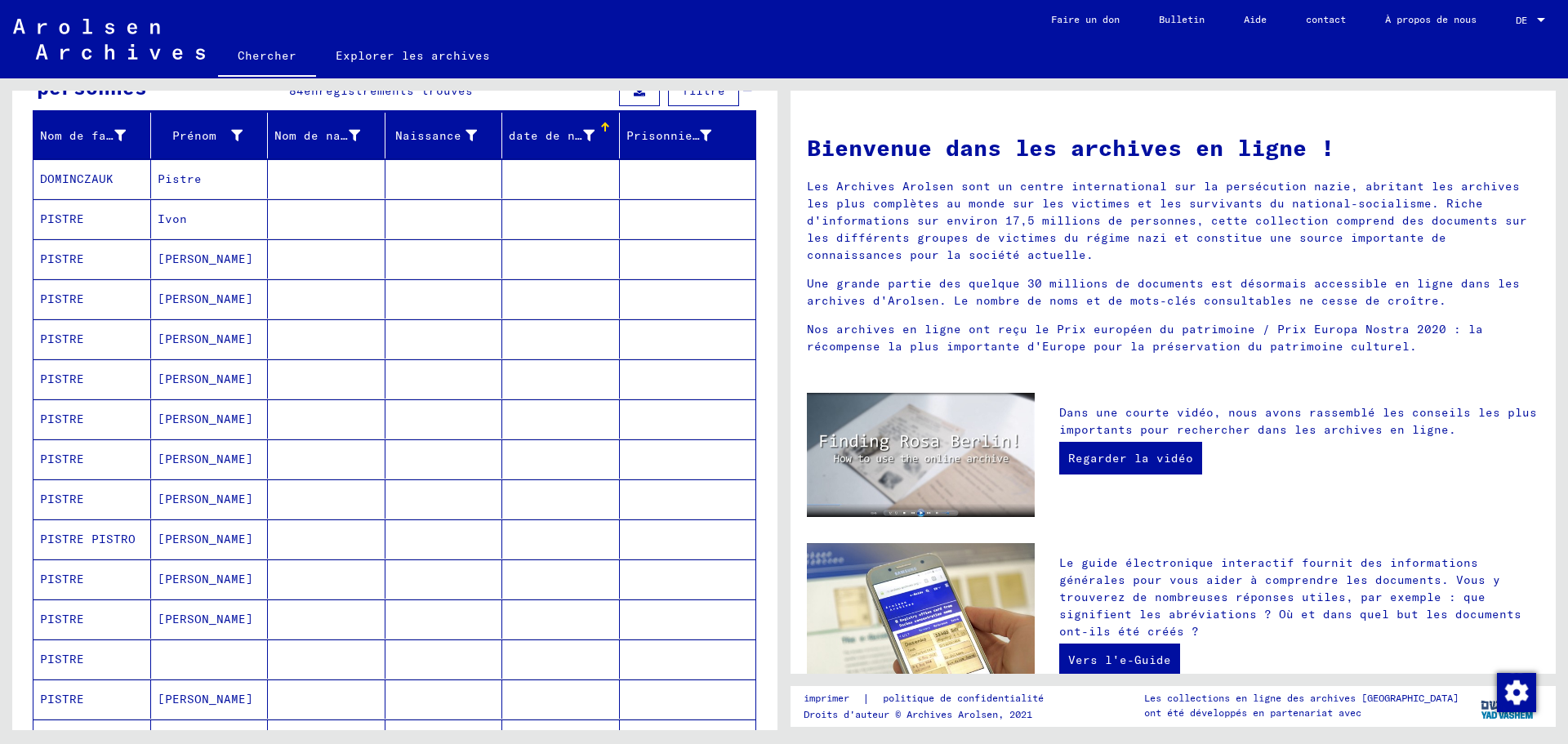
scroll to position [107, 0]
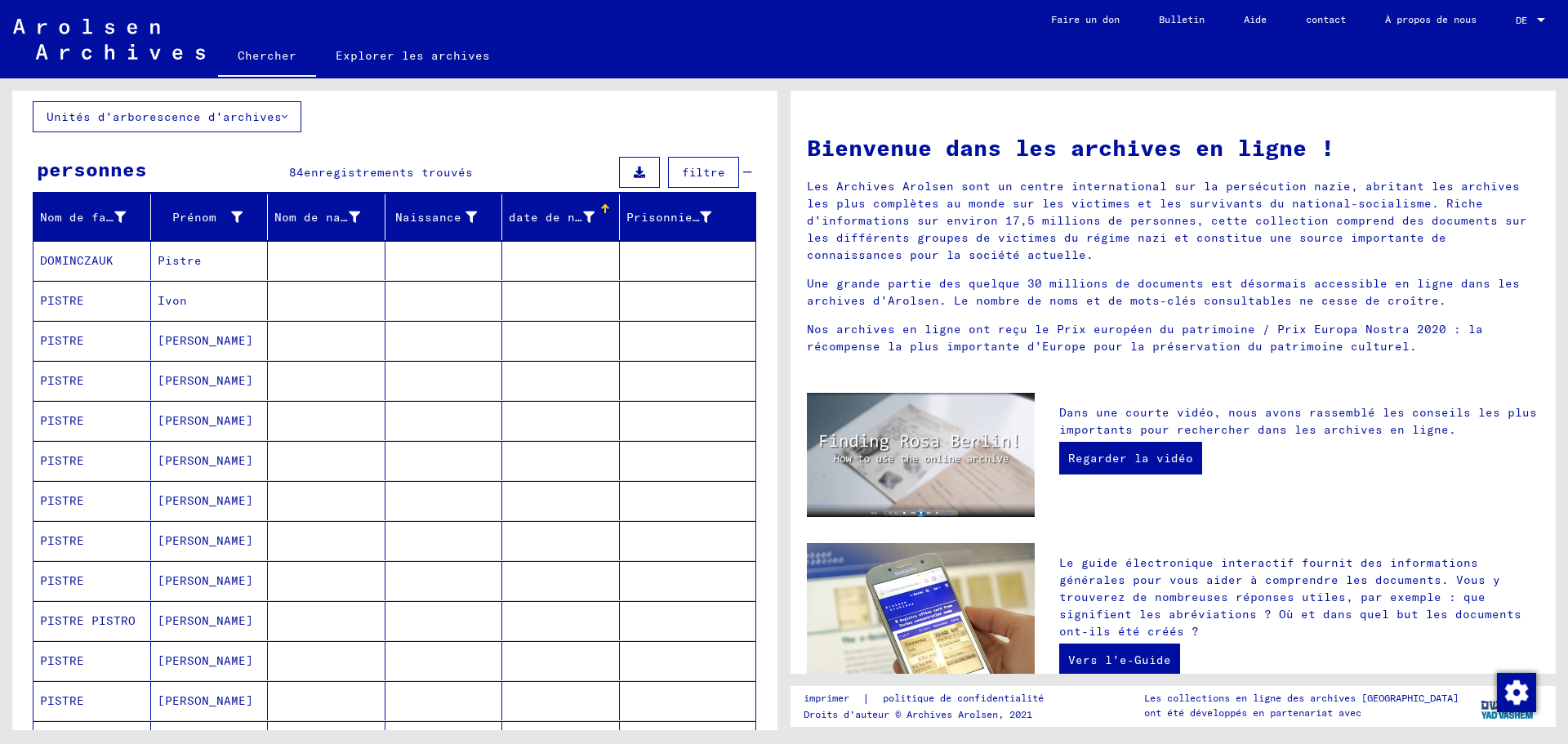
click at [199, 467] on mat-cell "[PERSON_NAME]" at bounding box center [210, 461] width 118 height 39
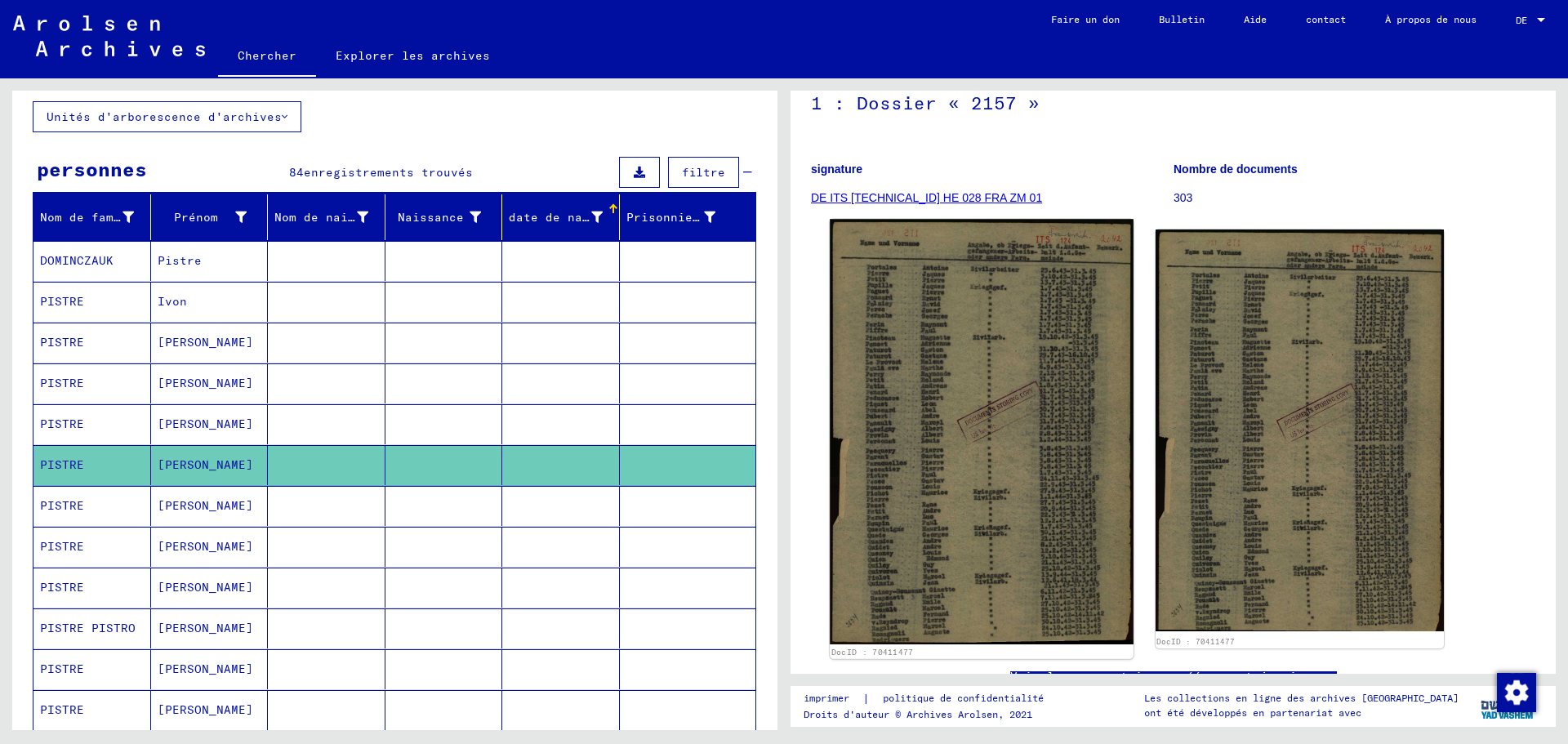
scroll to position [245, 0]
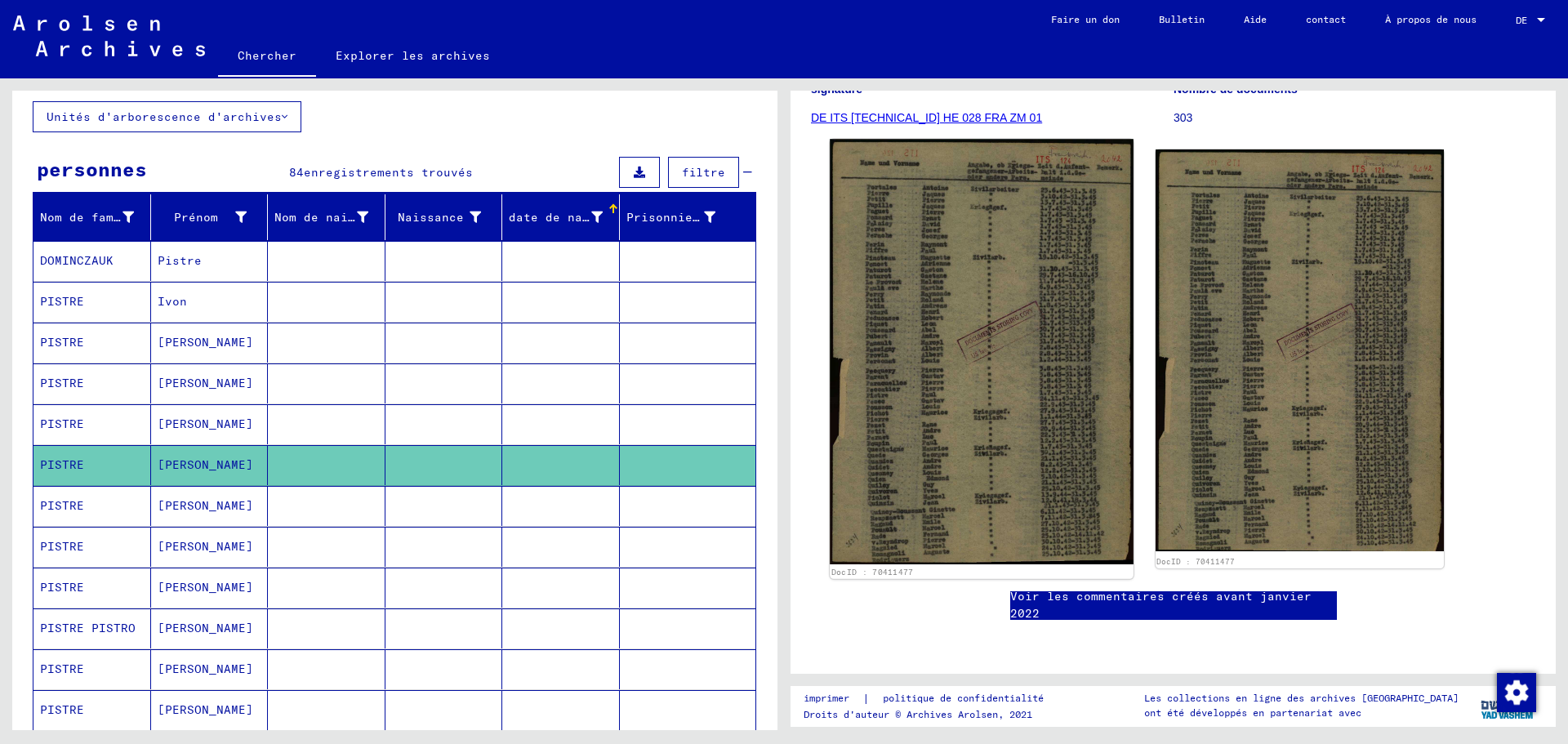
click at [1033, 476] on img at bounding box center [981, 351] width 303 height 426
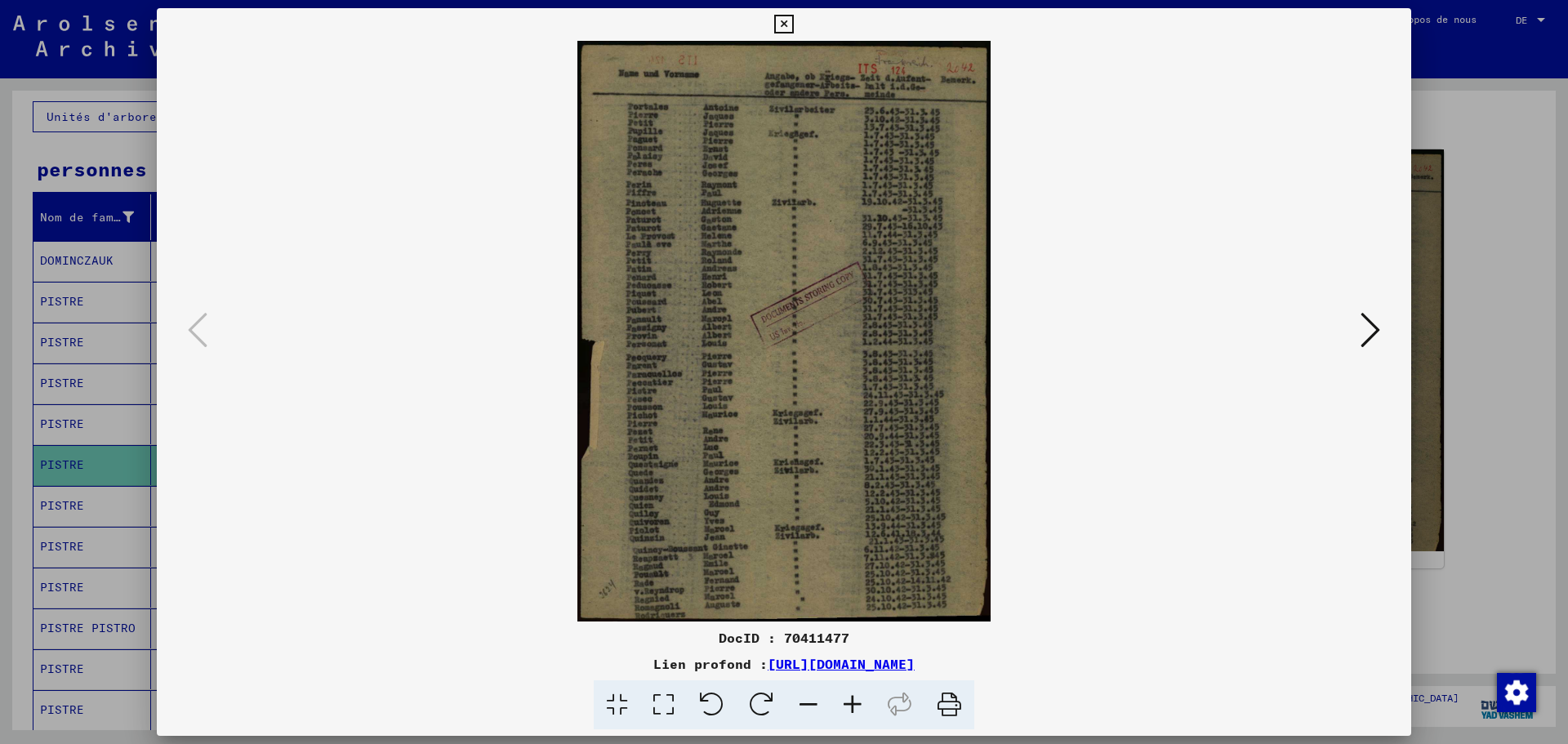
click at [1366, 331] on icon at bounding box center [1370, 329] width 19 height 39
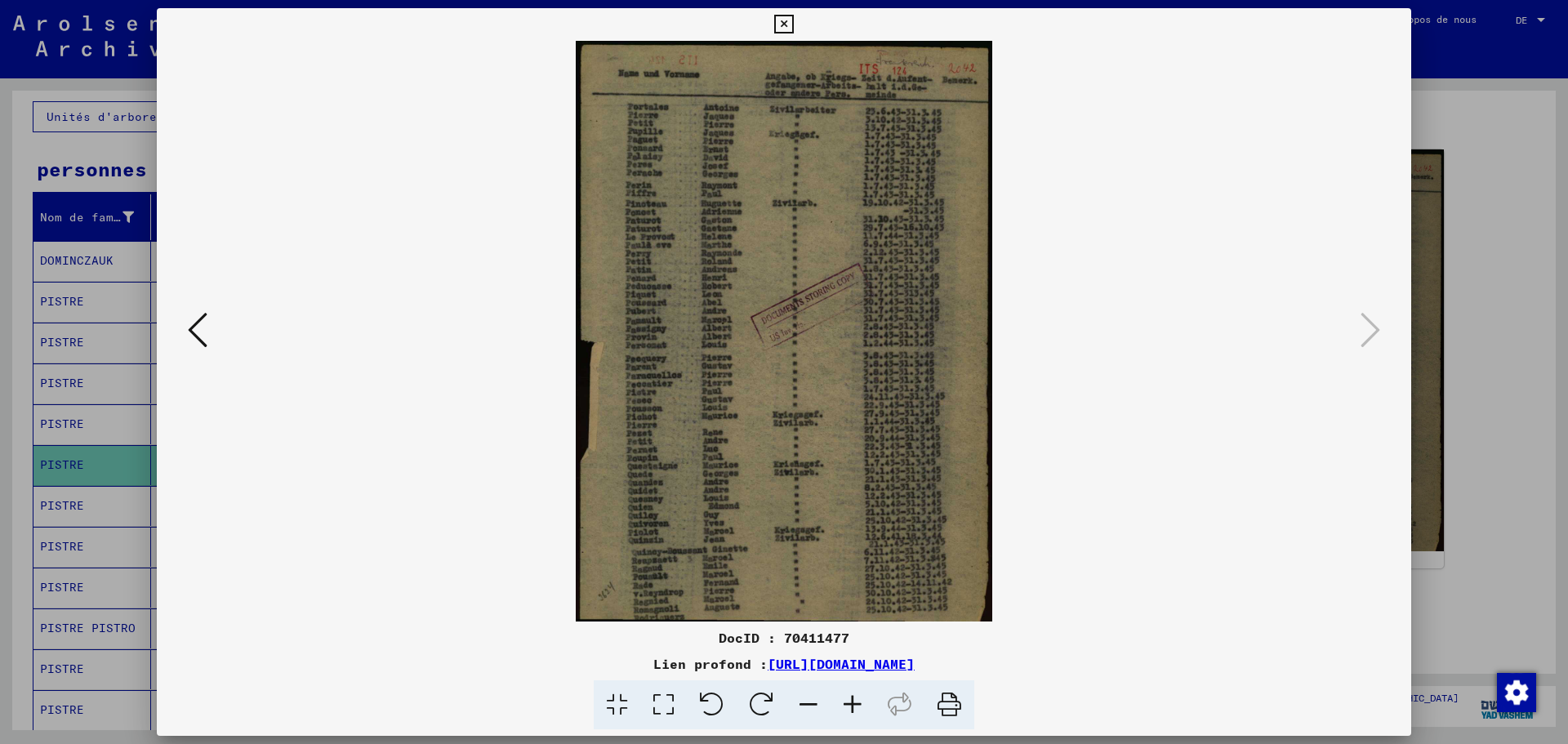
click at [1503, 375] on div at bounding box center [784, 372] width 1568 height 744
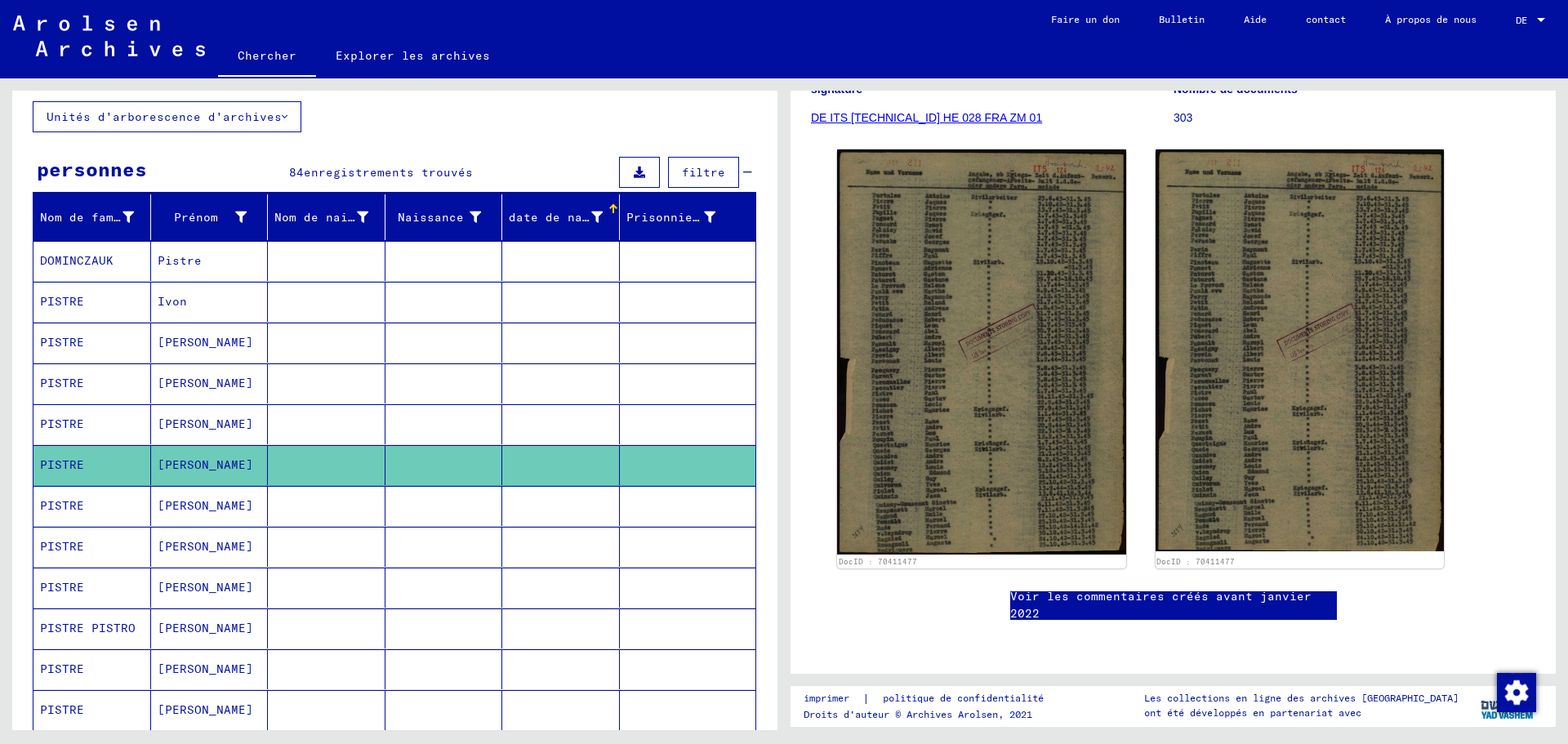
scroll to position [189, 0]
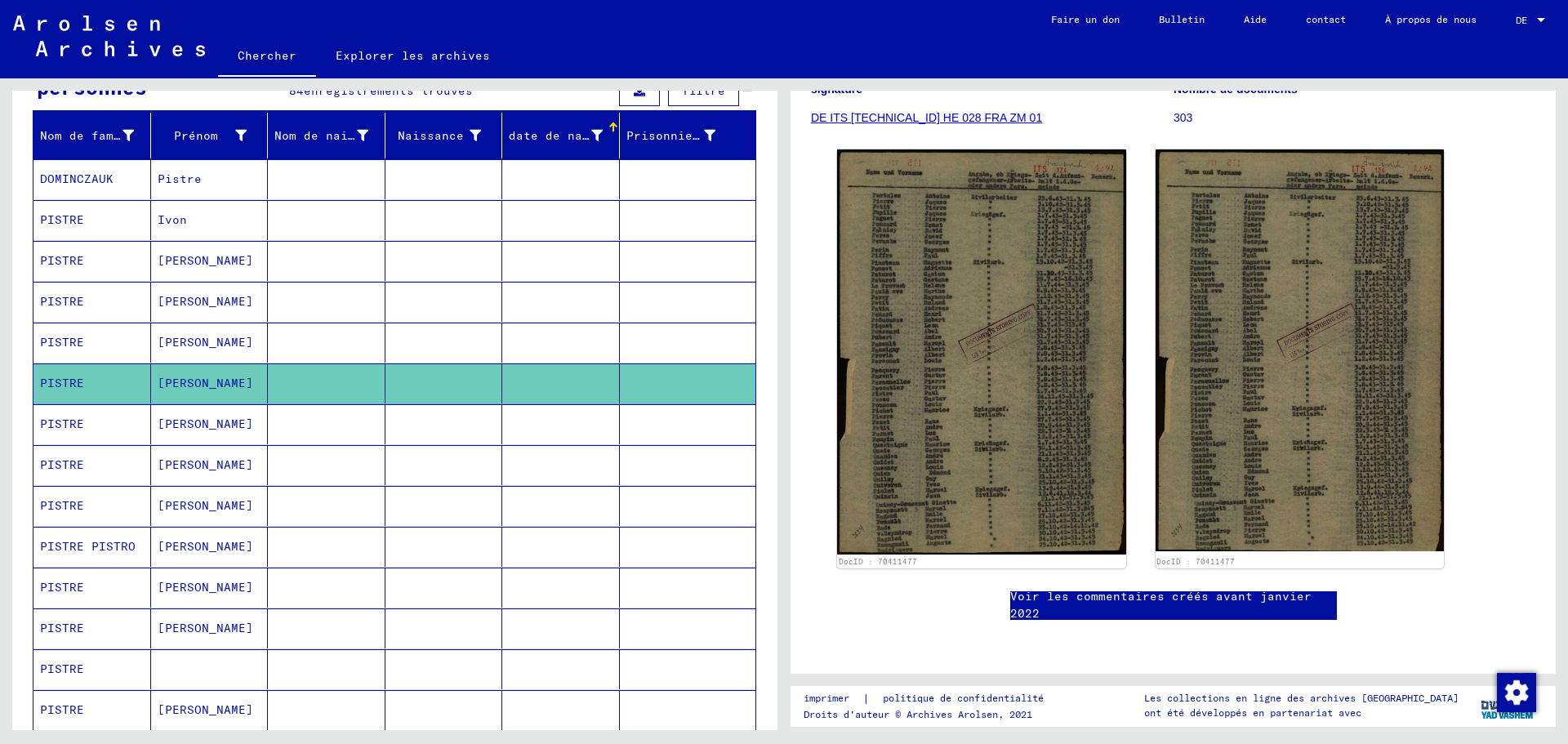
click at [200, 427] on mat-cell "[PERSON_NAME]" at bounding box center [210, 424] width 118 height 40
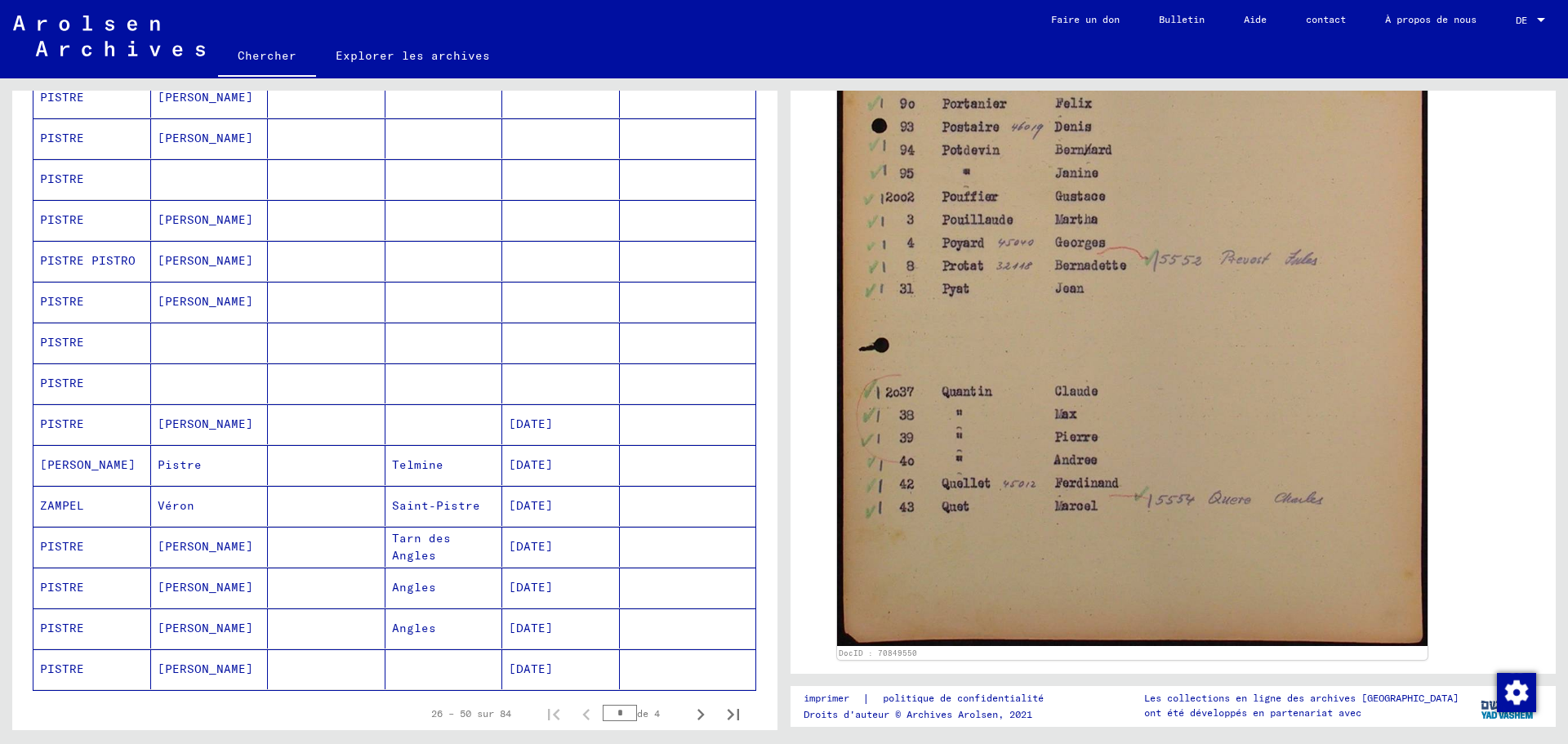
scroll to position [760, 0]
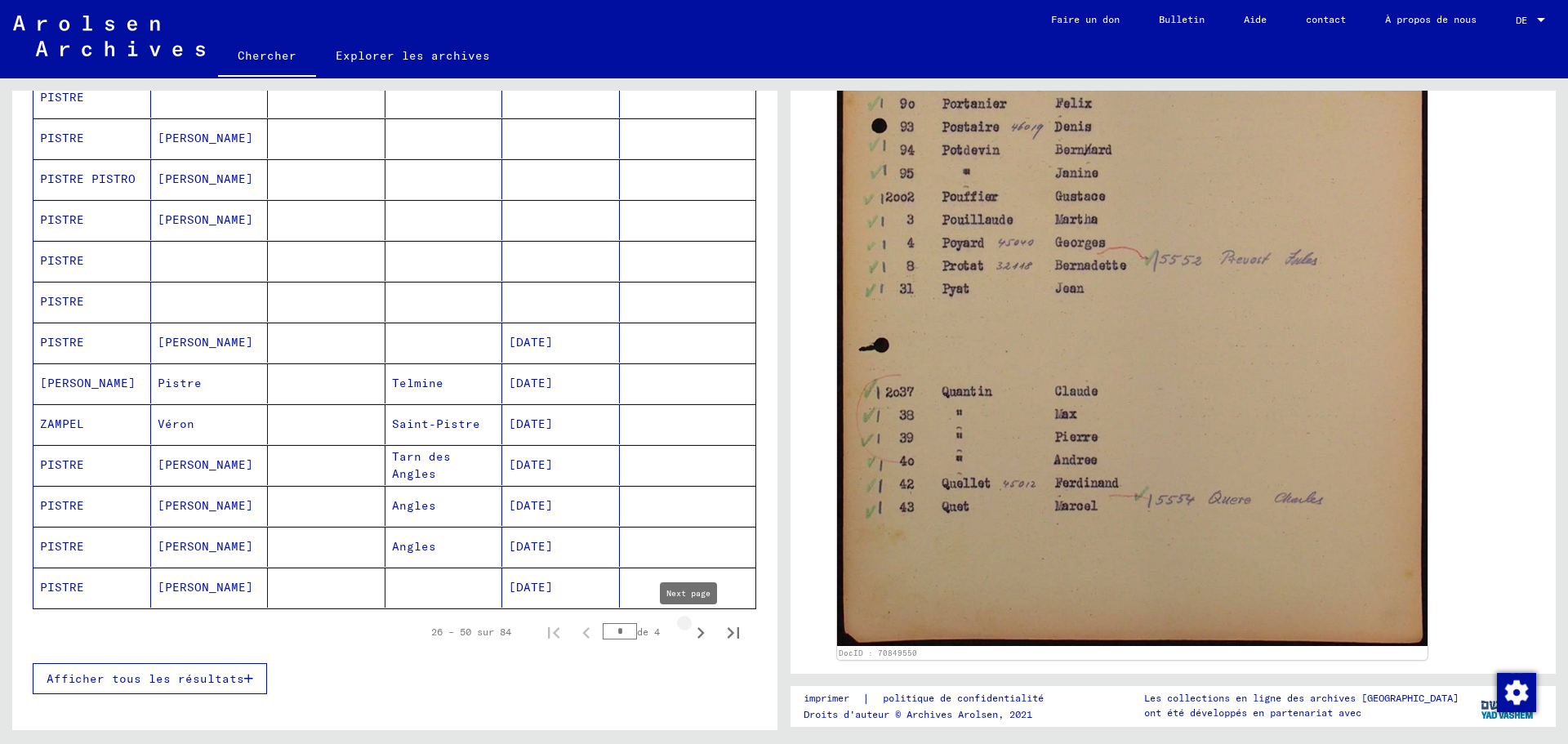
click at [695, 631] on icon "Page suivante" at bounding box center [701, 633] width 23 height 23
type input "*"
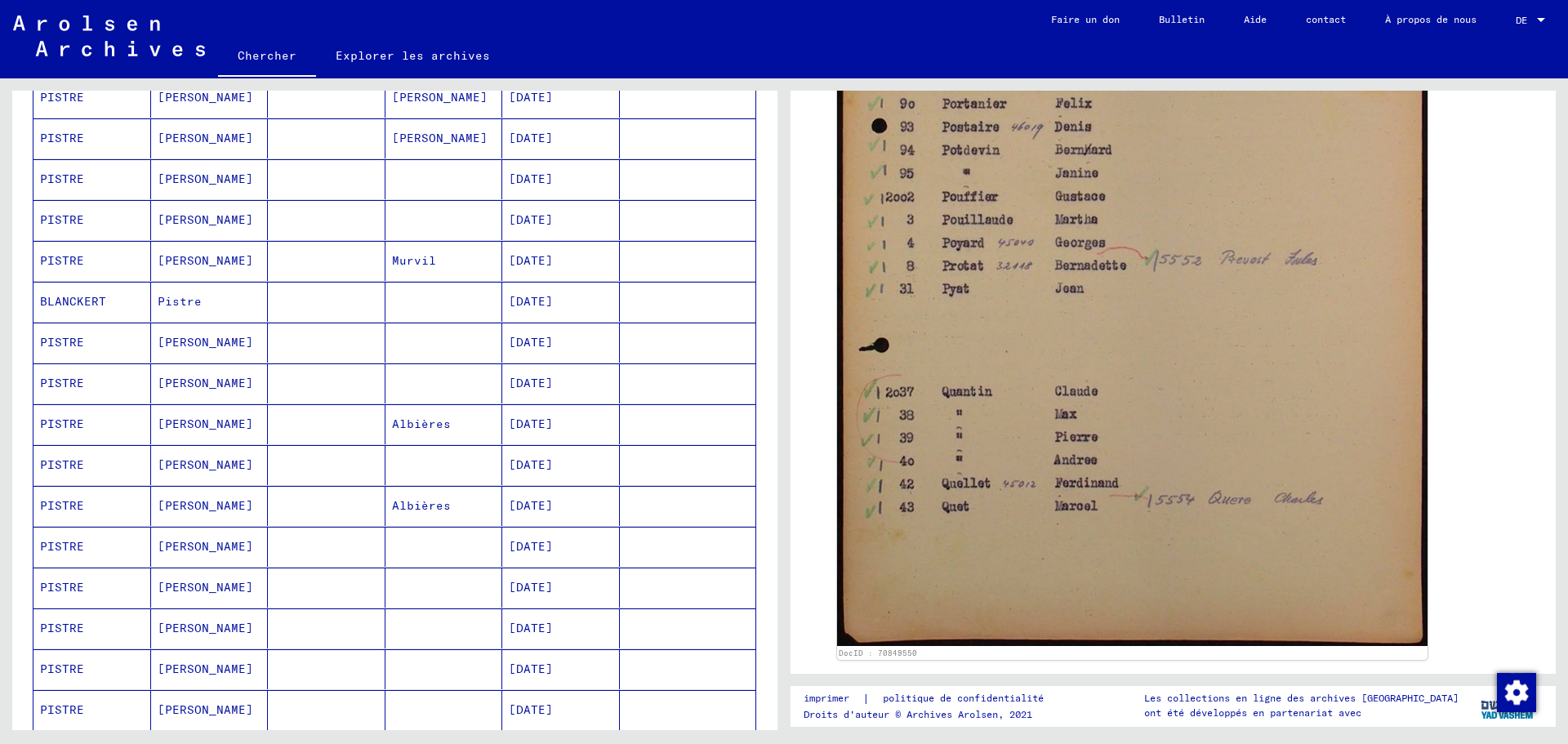
scroll to position [679, 0]
